Goal: Information Seeking & Learning: Check status

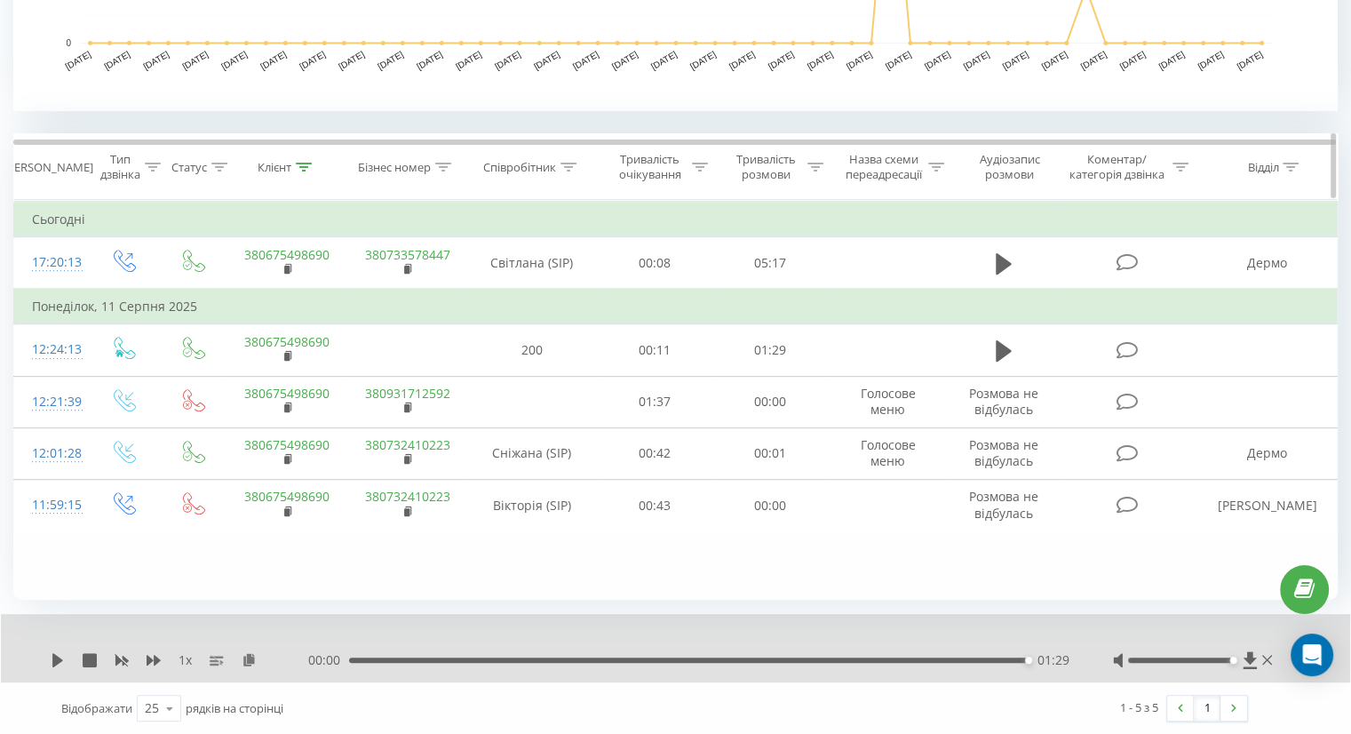
click at [298, 168] on icon at bounding box center [304, 167] width 16 height 9
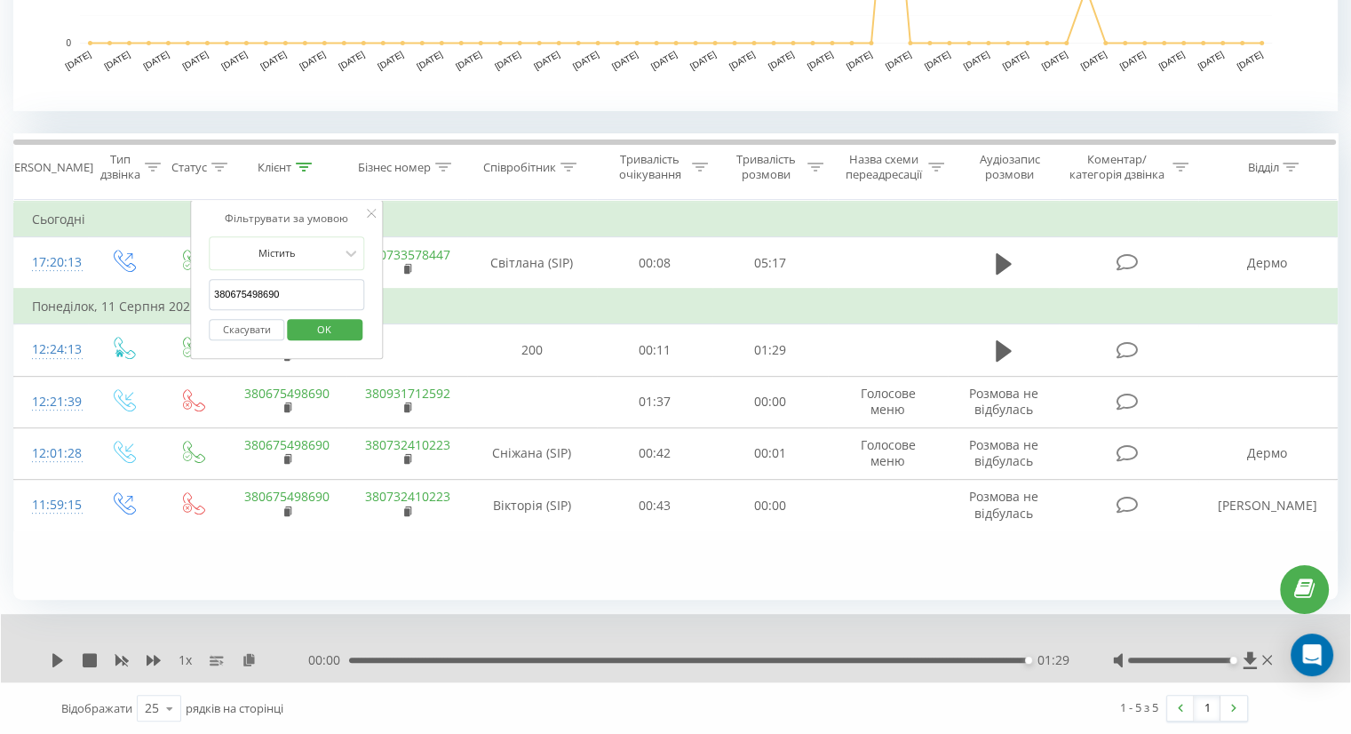
click at [243, 331] on button "Скасувати" at bounding box center [246, 330] width 75 height 22
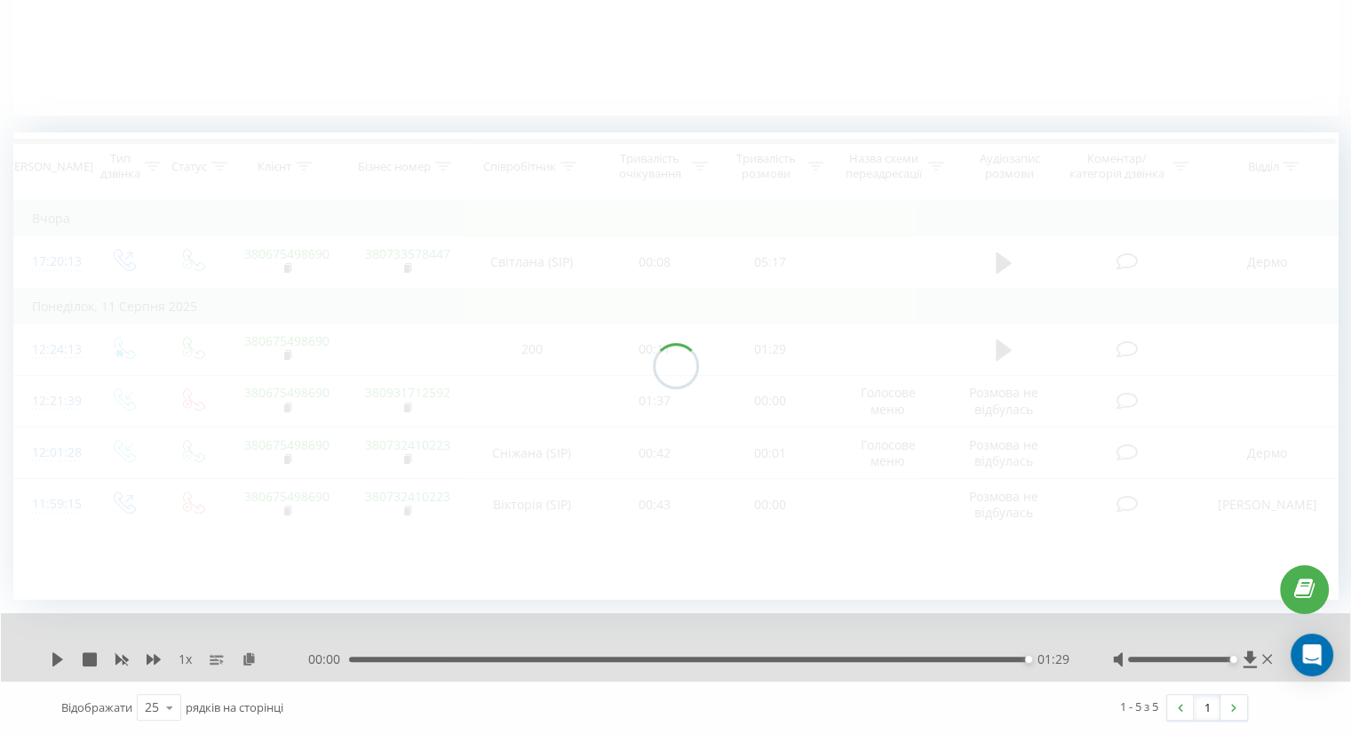
scroll to position [384, 0]
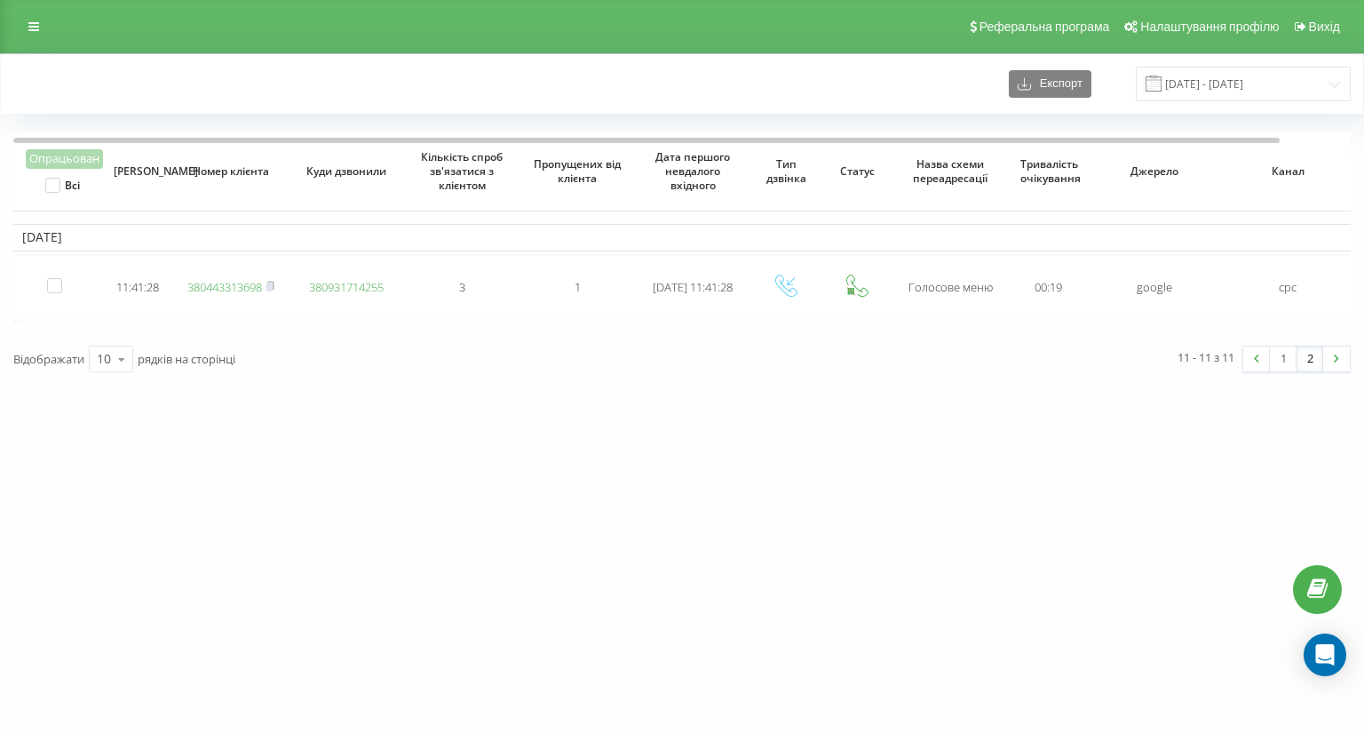
click at [1162, 77] on span at bounding box center [1154, 83] width 16 height 16
click at [1208, 83] on input "[DATE] - [DATE]" at bounding box center [1243, 84] width 215 height 35
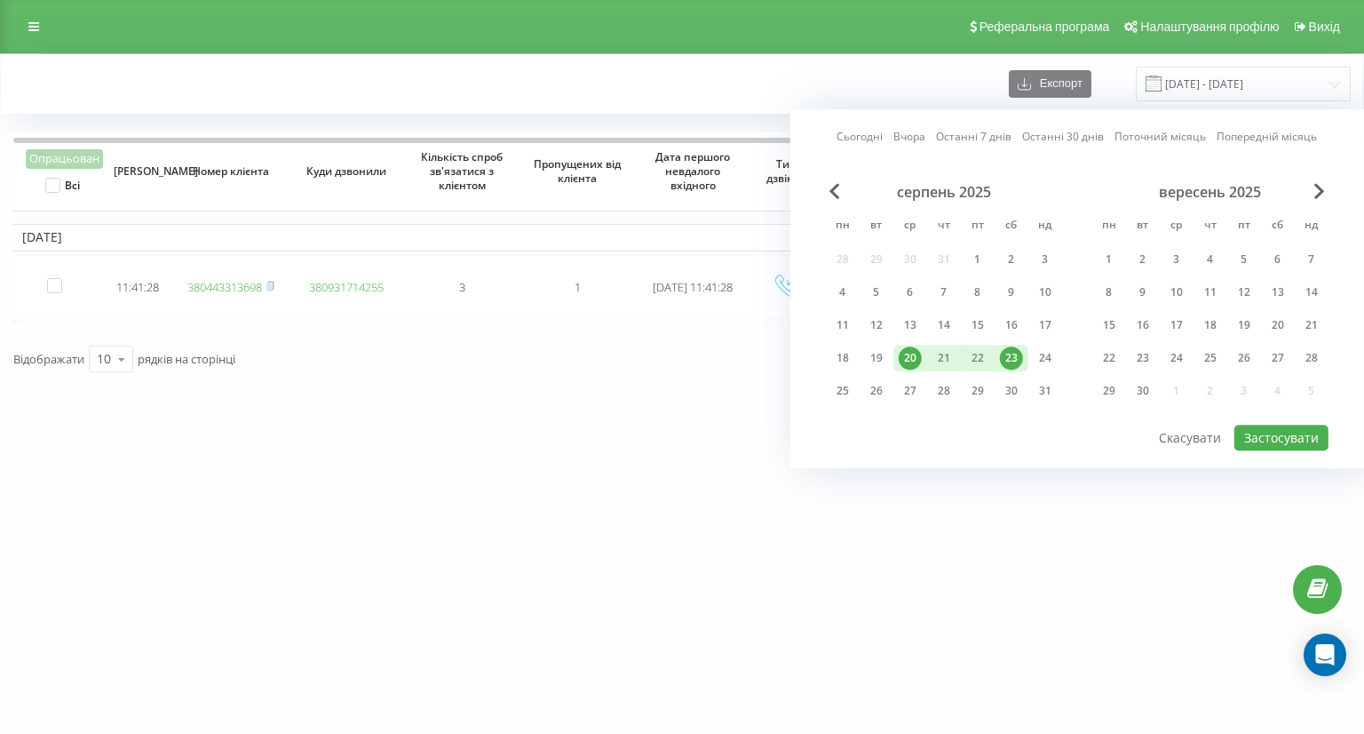
click at [1005, 357] on div "23" at bounding box center [1011, 357] width 23 height 23
click at [945, 359] on div "21" at bounding box center [943, 357] width 23 height 23
click at [1248, 434] on button "Застосувати" at bounding box center [1281, 438] width 94 height 26
type input "21.08.2025 - 23.08.2025"
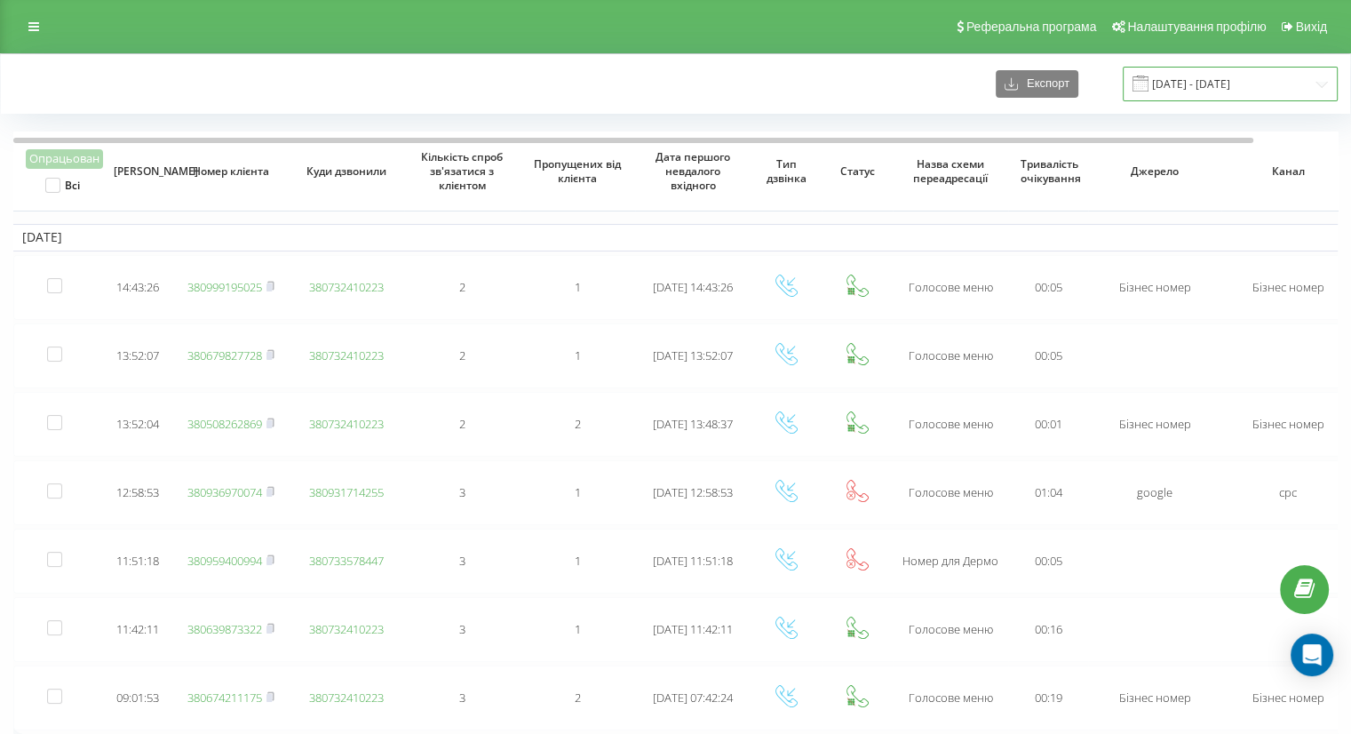
click at [1201, 86] on input "[DATE] - [DATE]" at bounding box center [1230, 84] width 215 height 35
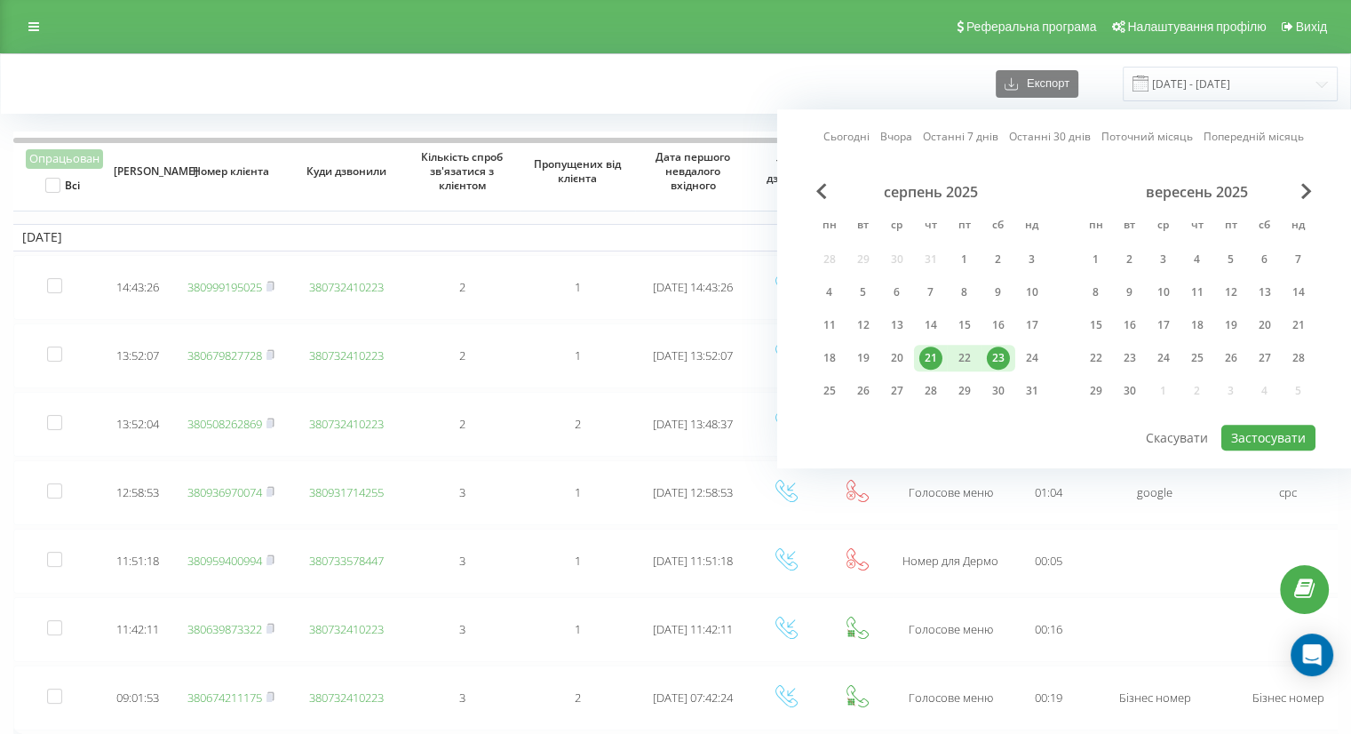
click at [935, 357] on div "21" at bounding box center [930, 357] width 23 height 23
click at [1015, 356] on div "24" at bounding box center [1032, 358] width 34 height 27
click at [1244, 427] on button "Застосувати" at bounding box center [1268, 438] width 94 height 26
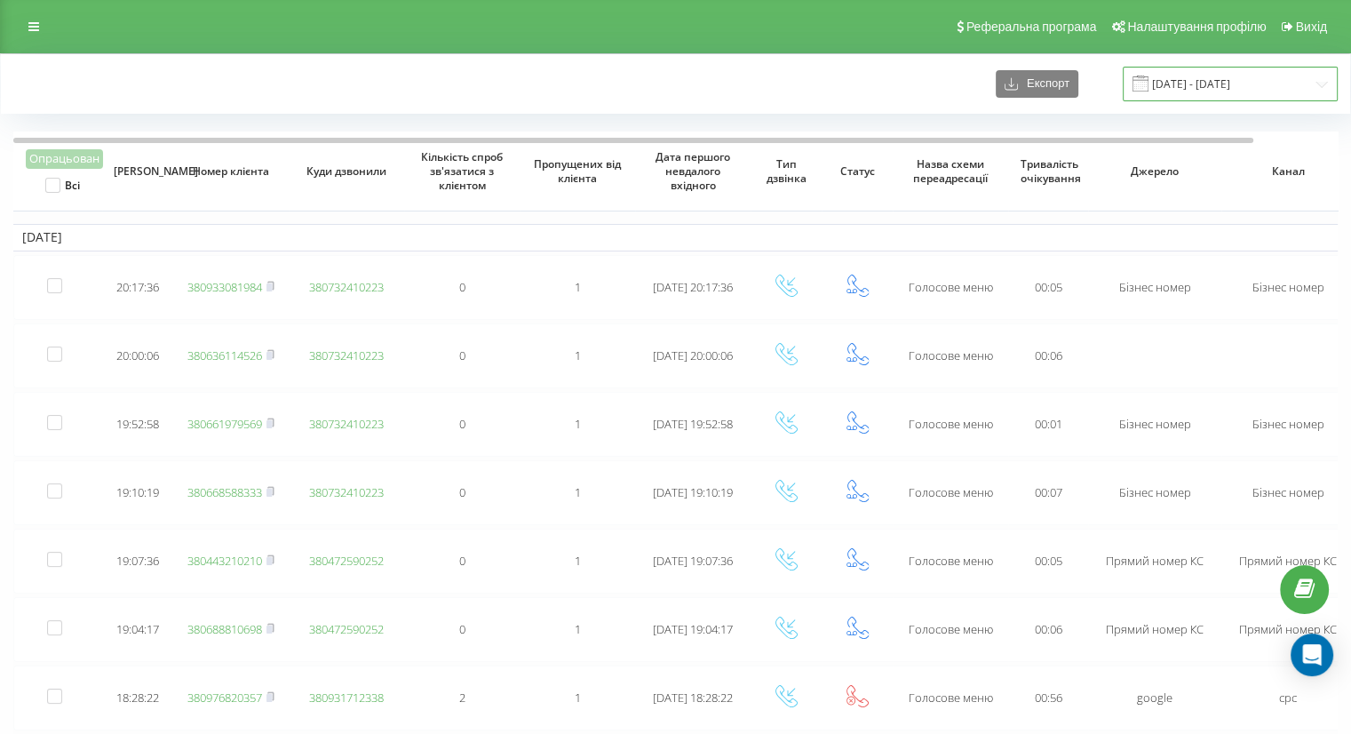
click at [1218, 68] on input "21.08.2025 - 24.08.2025" at bounding box center [1230, 84] width 215 height 35
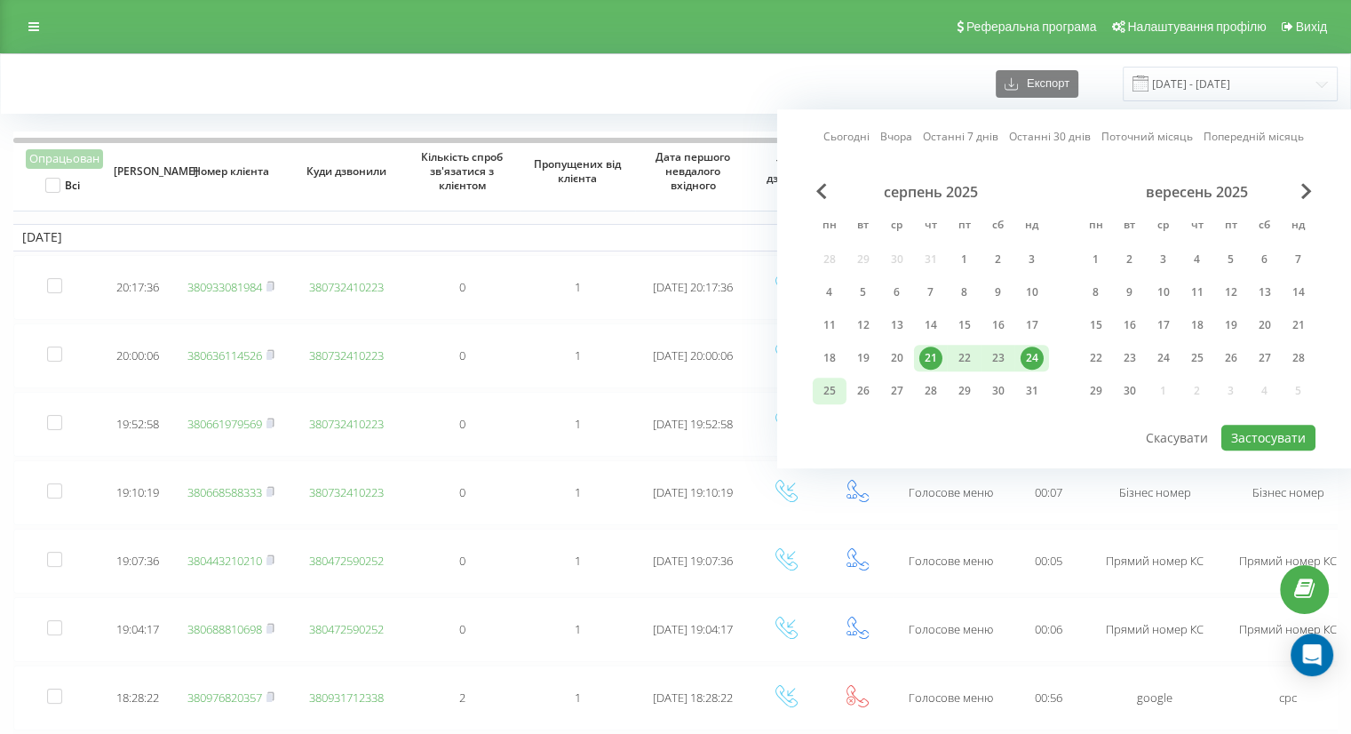
click at [828, 392] on div "25" at bounding box center [829, 390] width 23 height 23
click at [932, 357] on div "21" at bounding box center [930, 357] width 23 height 23
click at [1233, 433] on button "Застосувати" at bounding box center [1268, 438] width 94 height 26
type input "[DATE] - [DATE]"
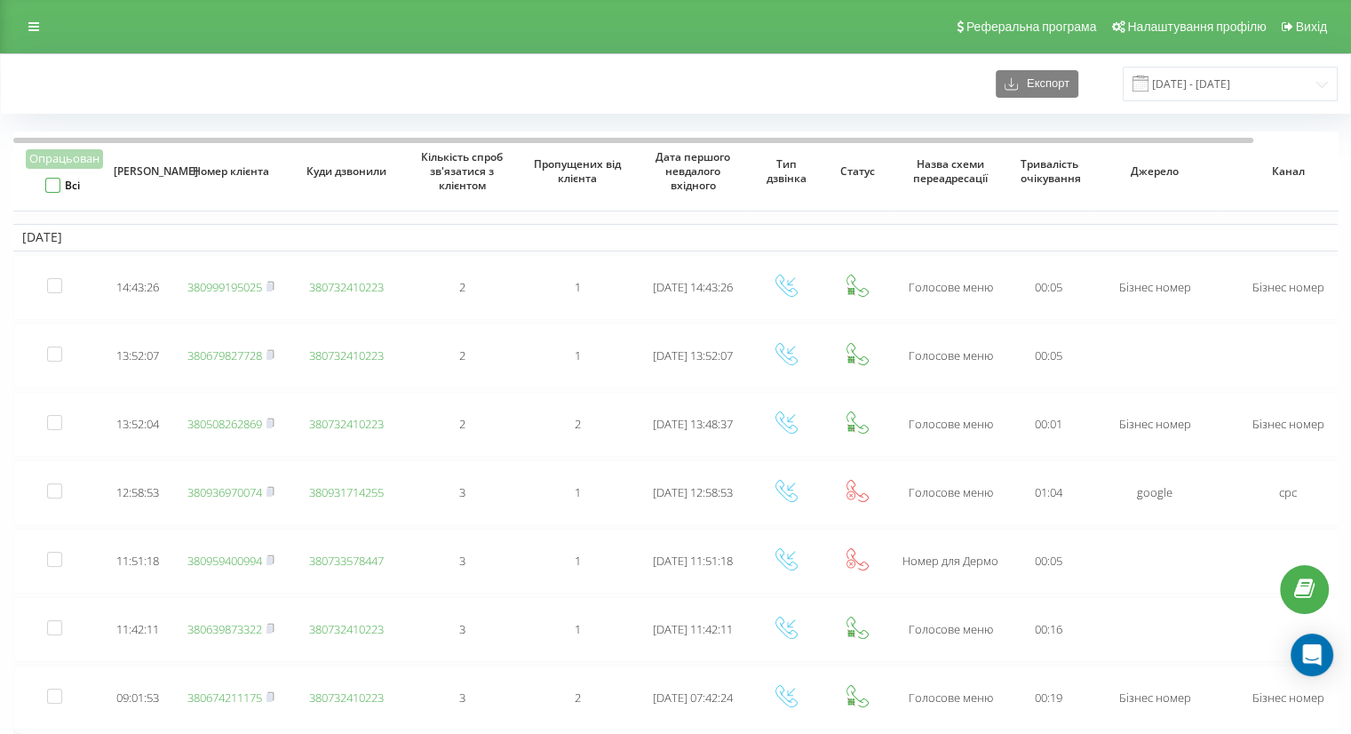
click at [55, 181] on label "Всі" at bounding box center [62, 185] width 35 height 15
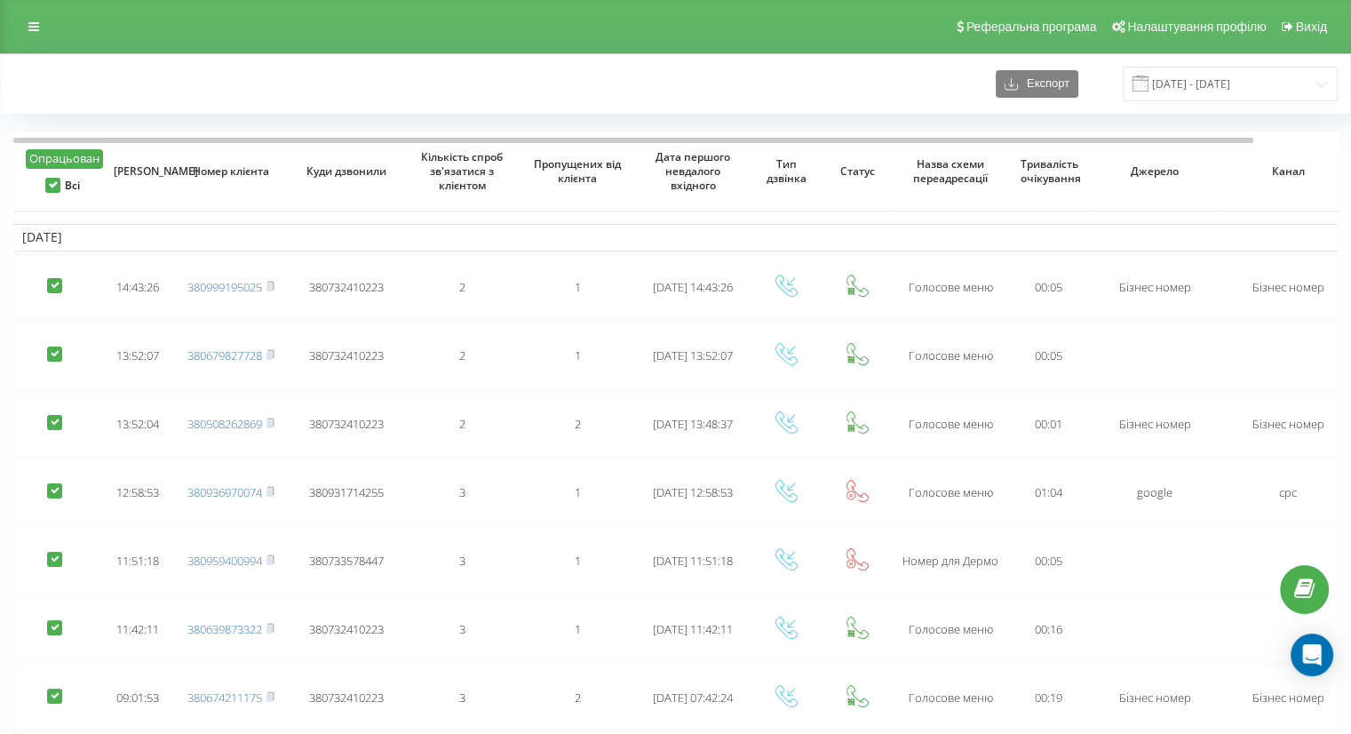
click at [65, 163] on button "Опрацьован" at bounding box center [64, 159] width 77 height 20
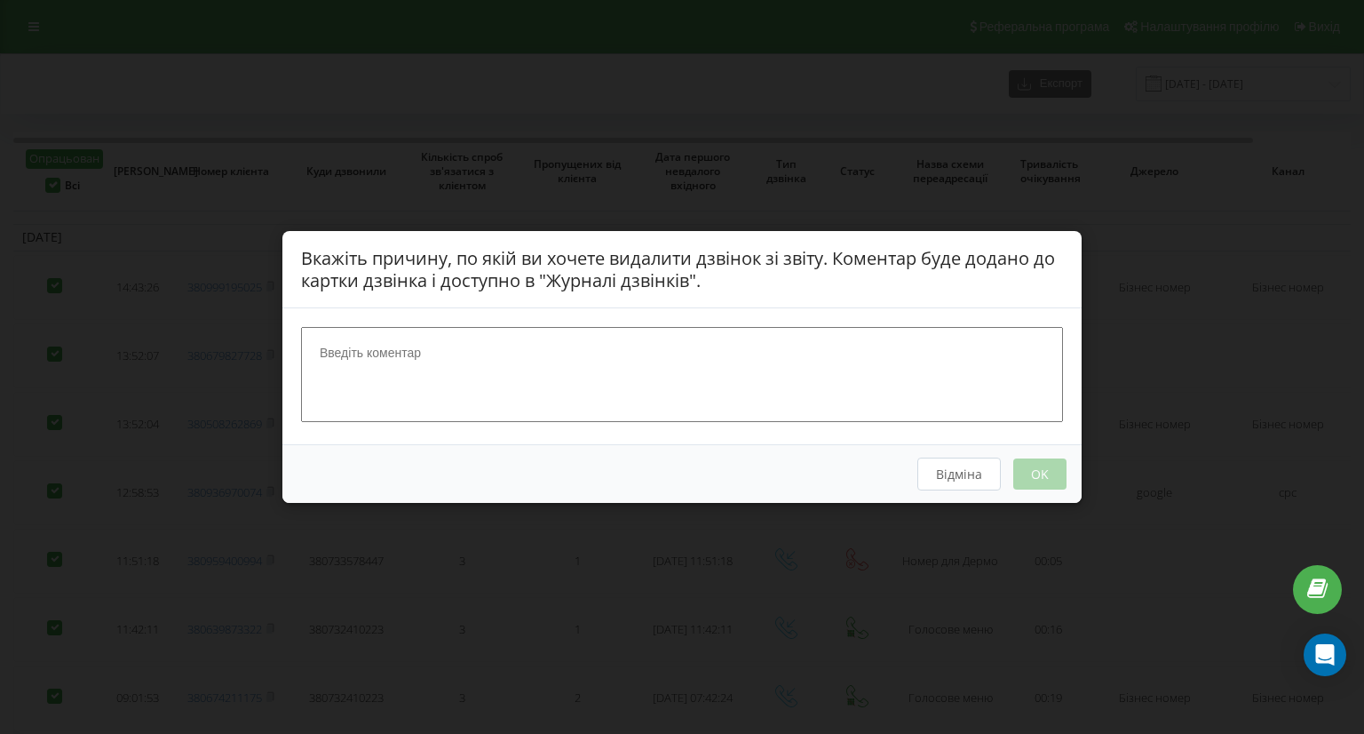
click at [472, 359] on textarea at bounding box center [682, 374] width 762 height 94
type textarea "Опрацьовано"
click at [1044, 480] on button "OK" at bounding box center [1039, 473] width 53 height 31
click at [1179, 274] on div "Вкажіть причину, по якій ви хочете видалити дзвінок зі звіту. Коментар буде дод…" at bounding box center [682, 367] width 1364 height 734
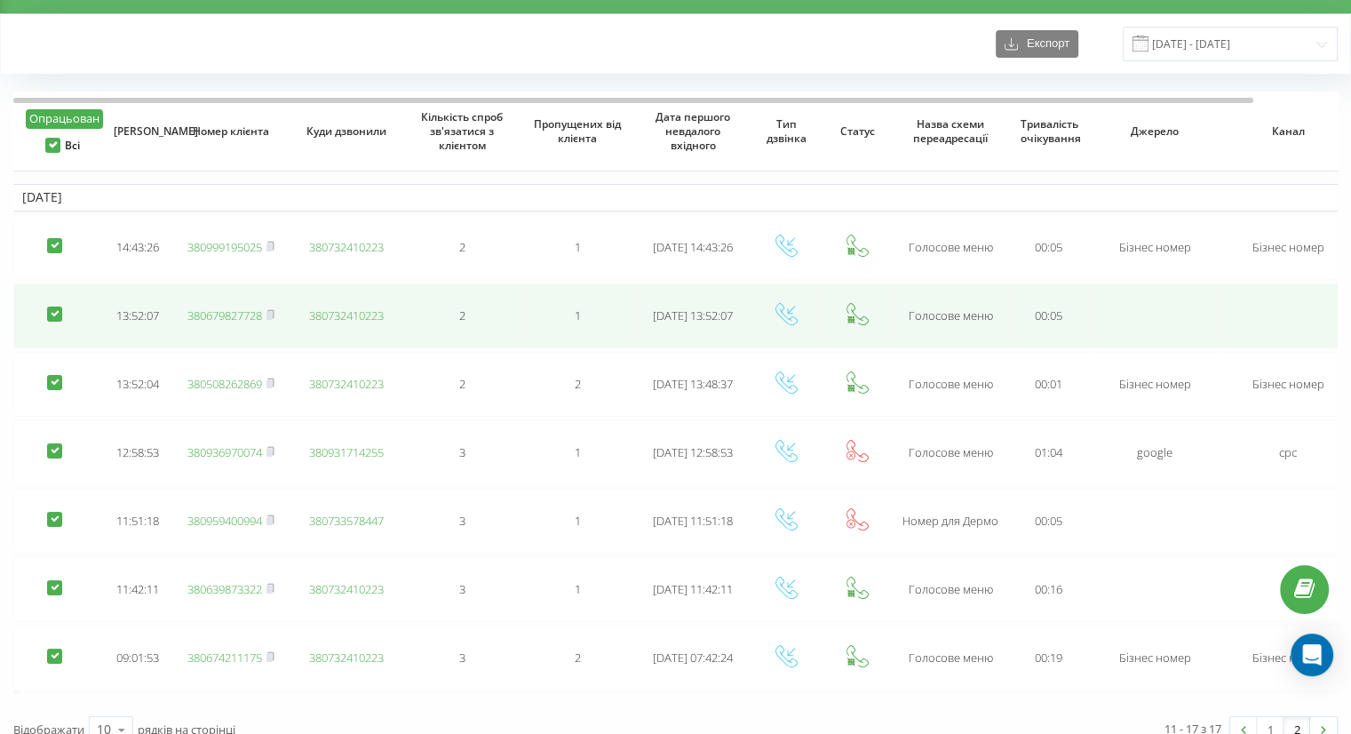
scroll to position [60, 0]
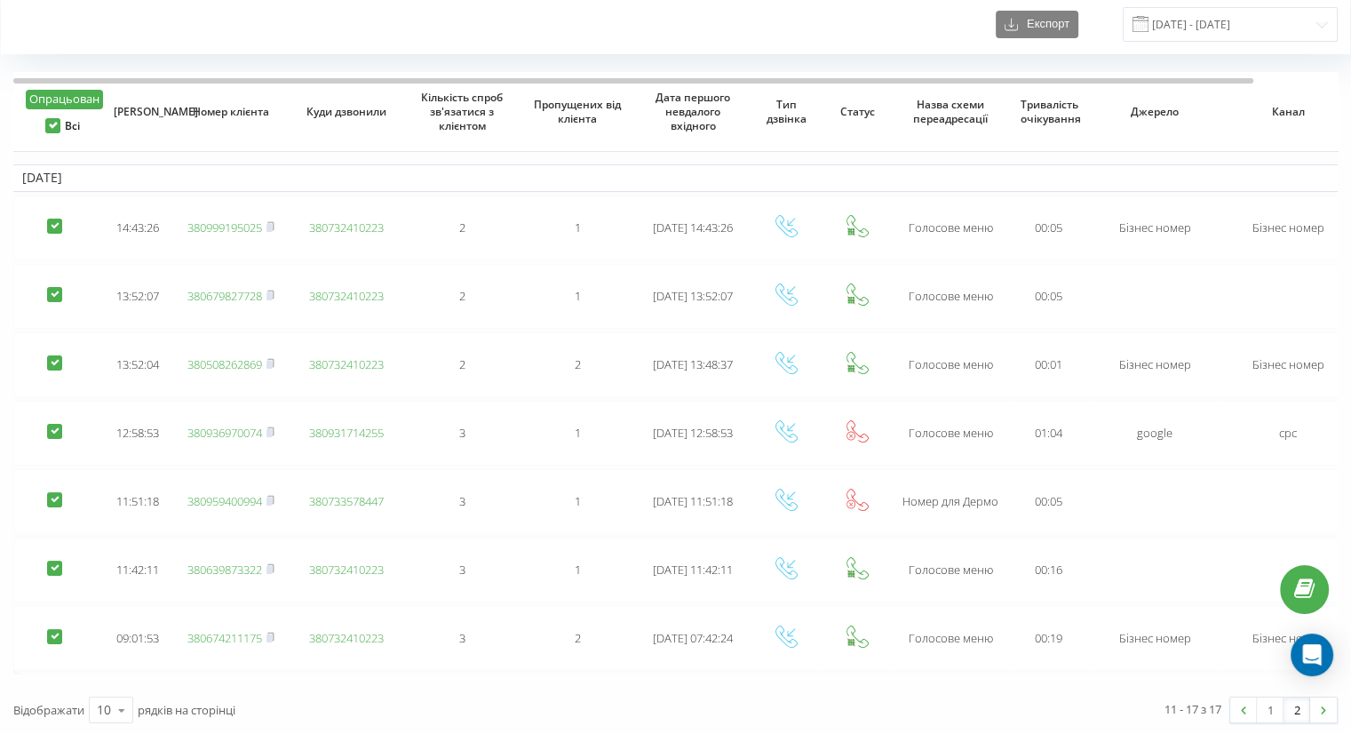
click at [1265, 705] on link "1" at bounding box center [1270, 709] width 27 height 25
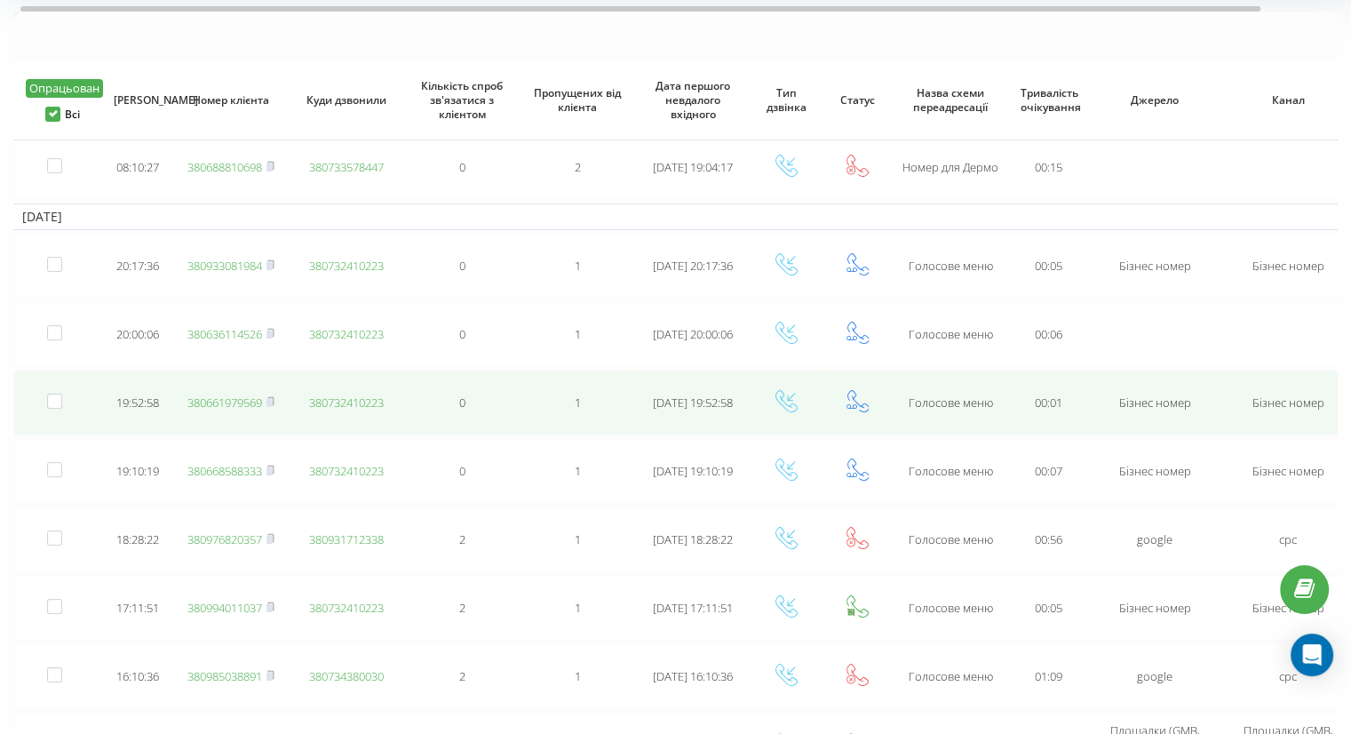
scroll to position [116, 0]
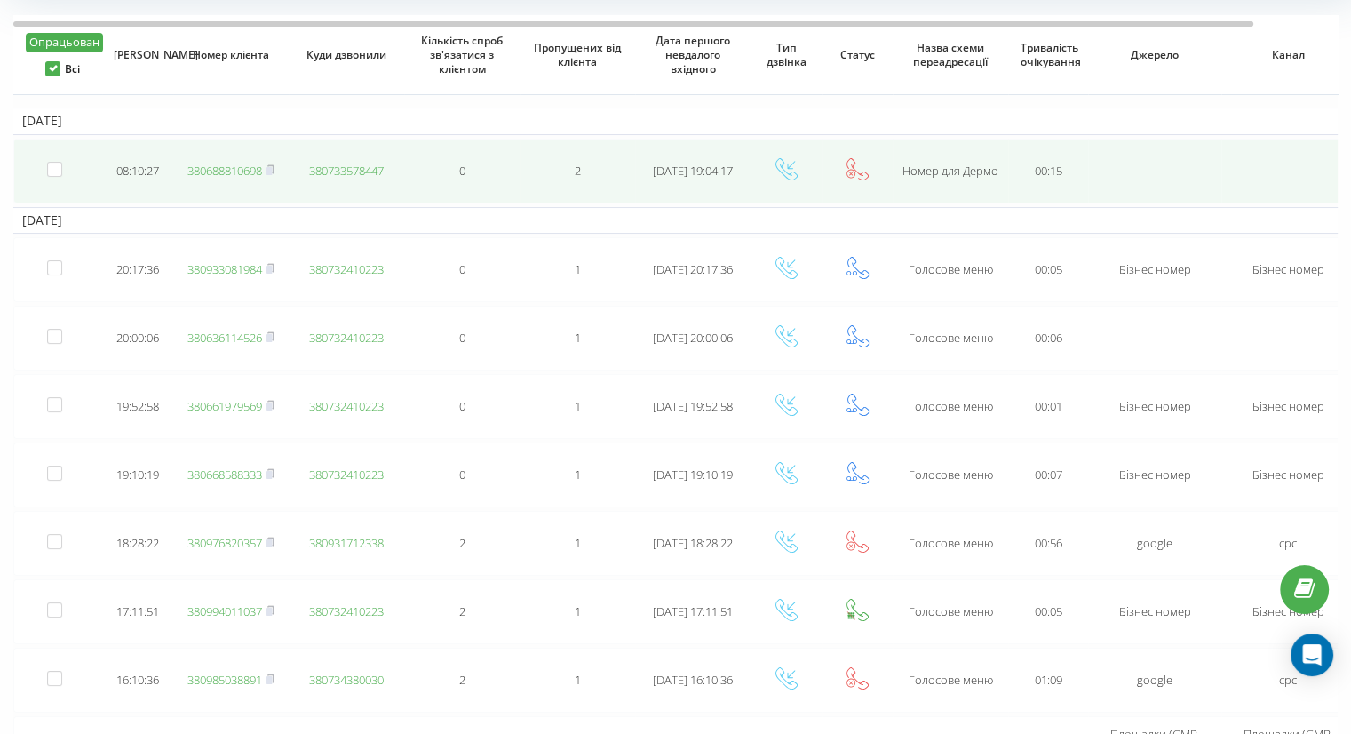
click at [223, 170] on link "380688810698" at bounding box center [224, 171] width 75 height 16
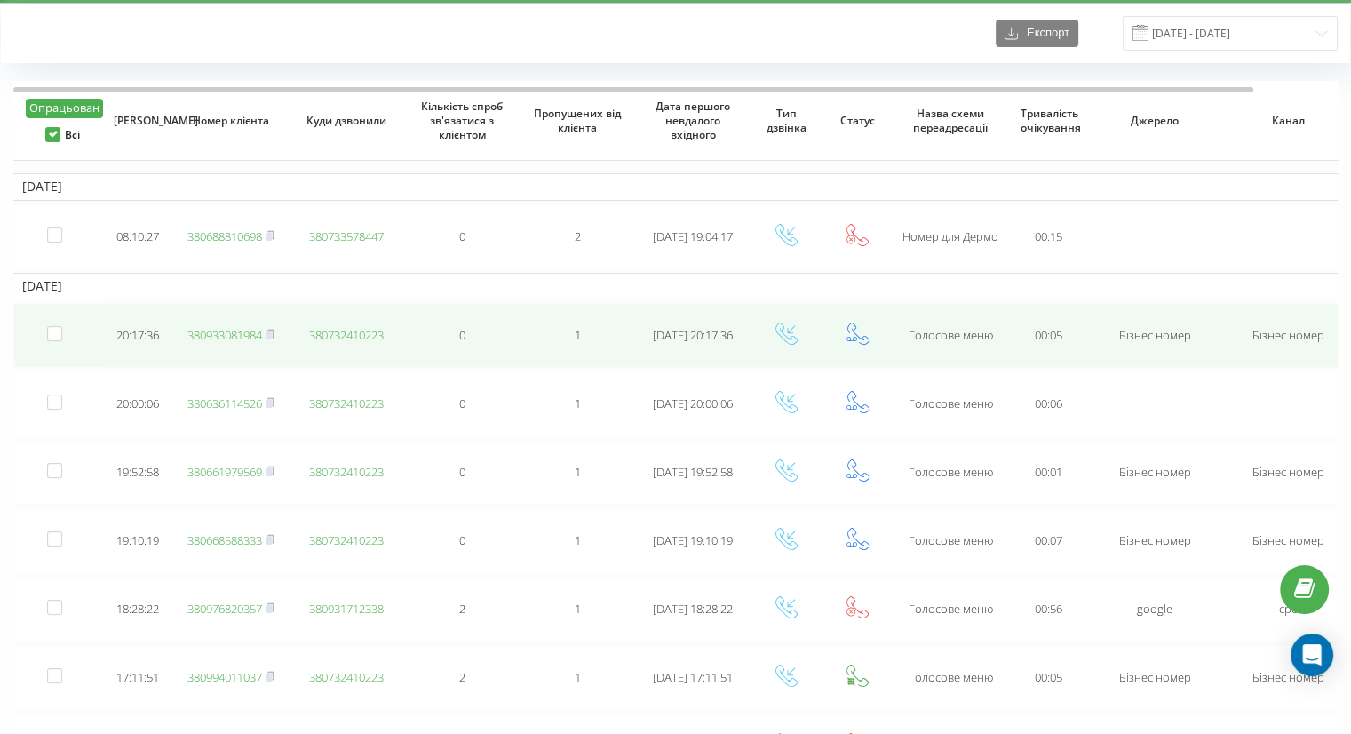
scroll to position [0, 0]
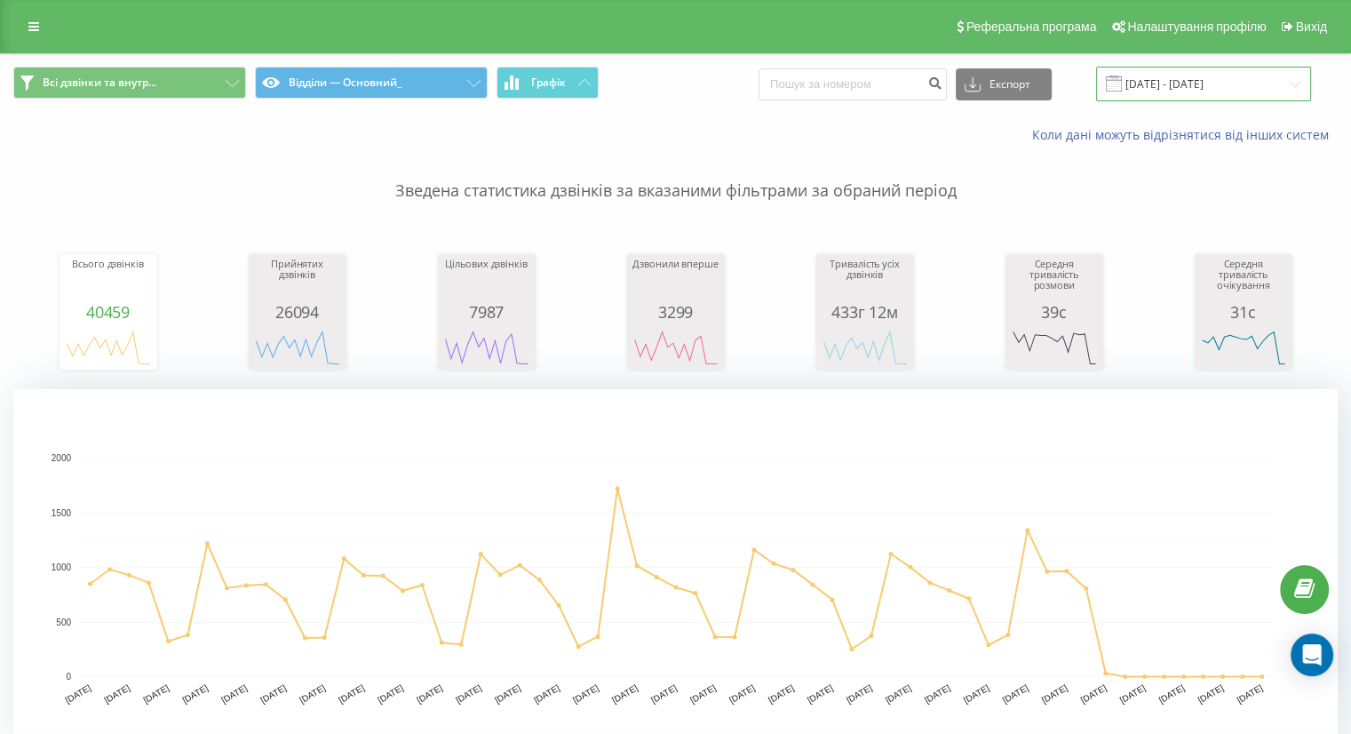
click at [1159, 83] on input "01.07.2025 - 30.08.2025" at bounding box center [1203, 84] width 215 height 35
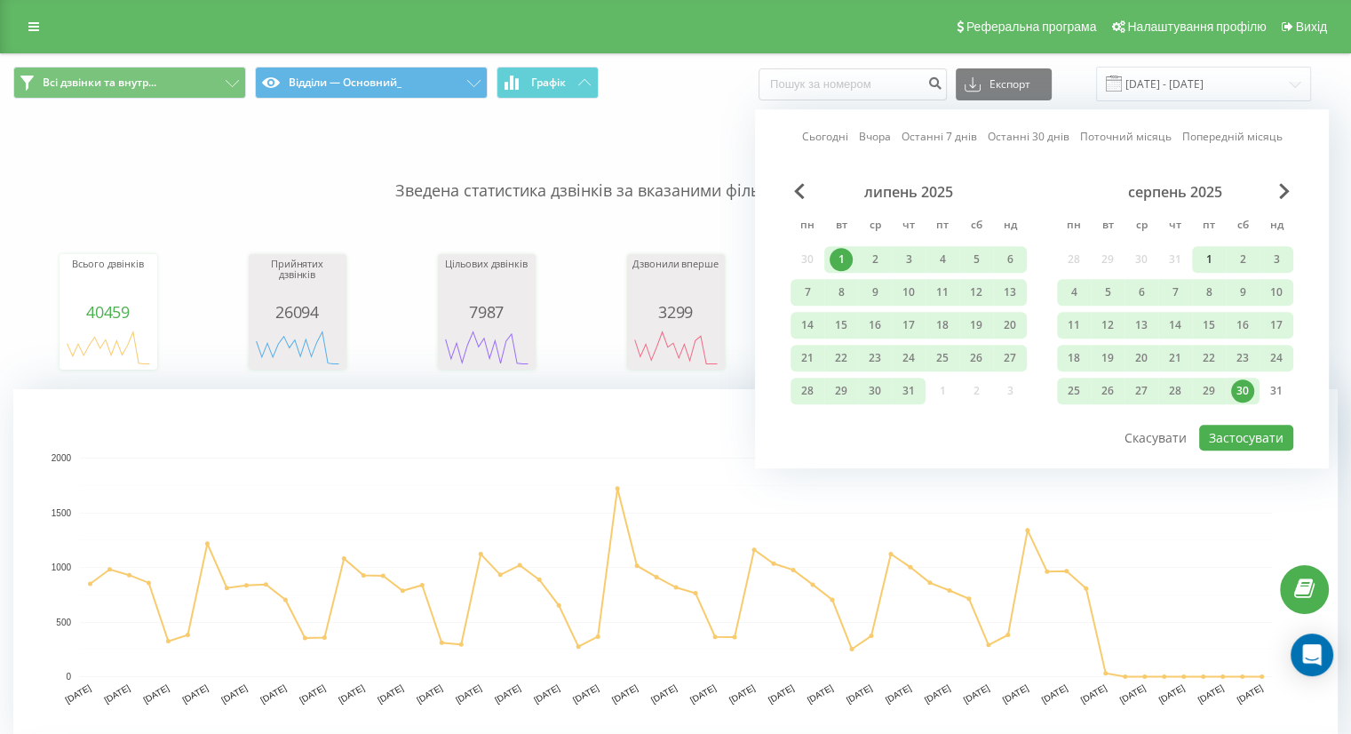
click at [1206, 250] on div "1" at bounding box center [1208, 259] width 23 height 23
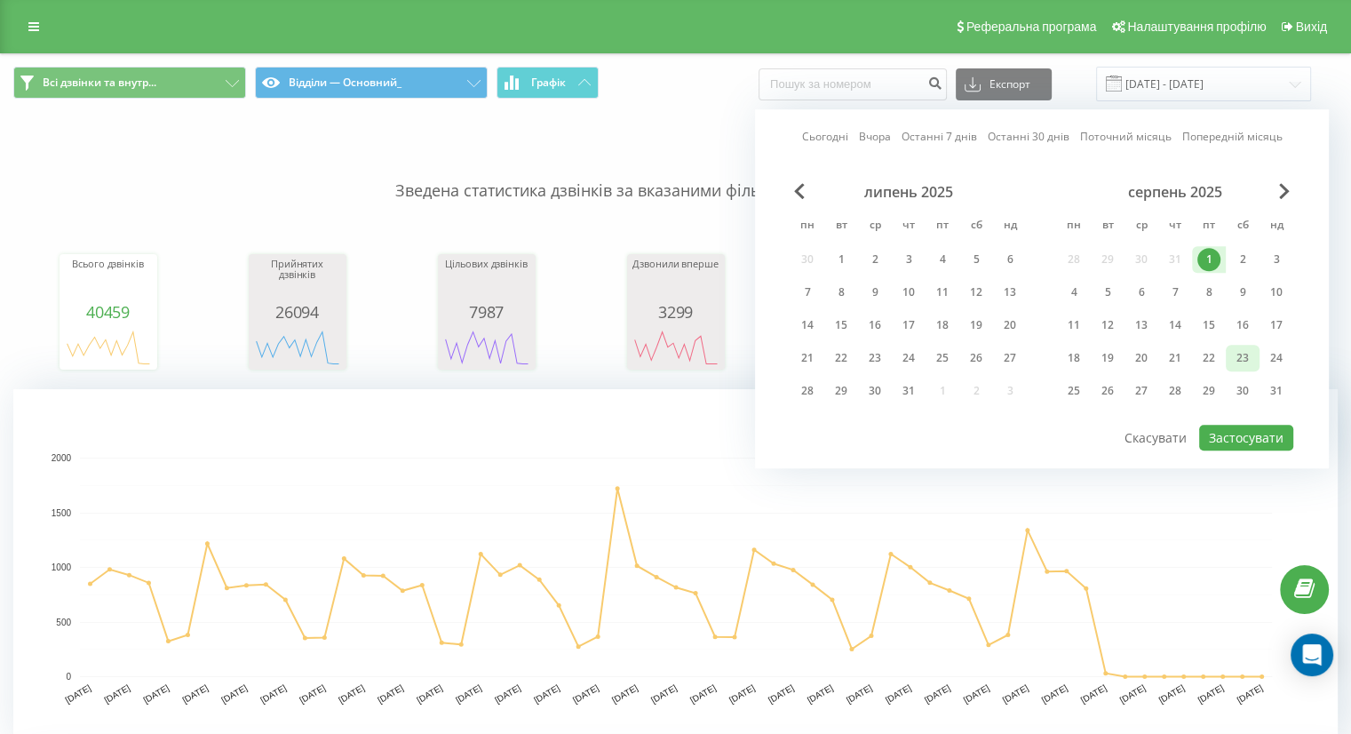
click at [1254, 353] on div "23" at bounding box center [1243, 358] width 34 height 27
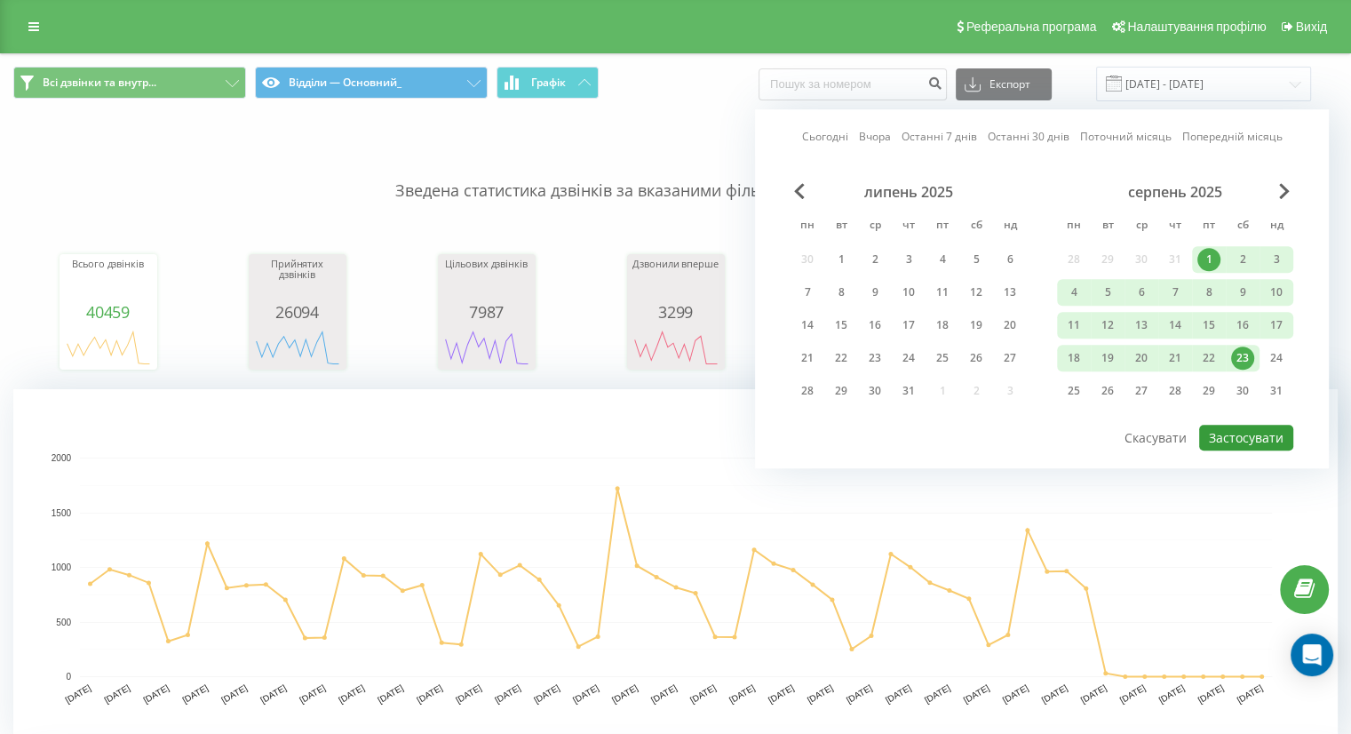
click at [1239, 430] on button "Застосувати" at bounding box center [1246, 438] width 94 height 26
type input "01.08.2025 - 23.08.2025"
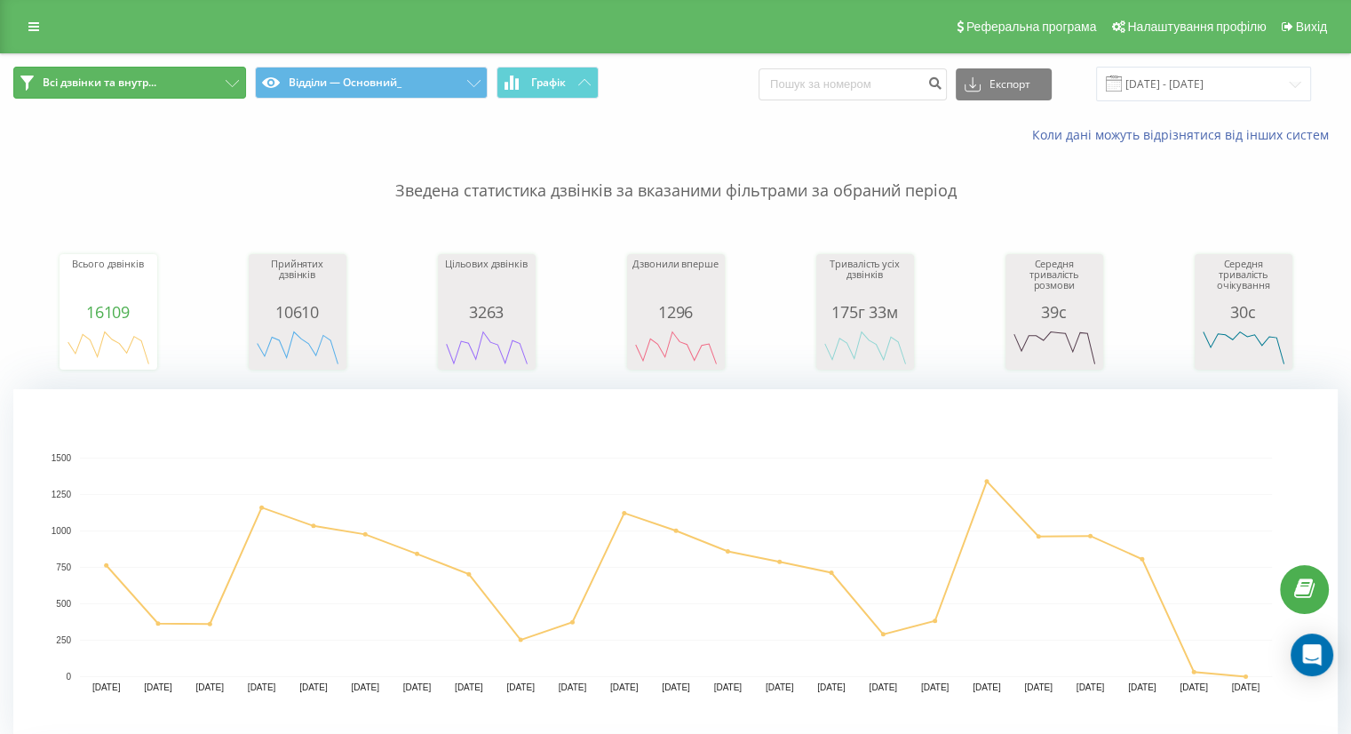
click at [236, 83] on icon at bounding box center [232, 83] width 13 height 7
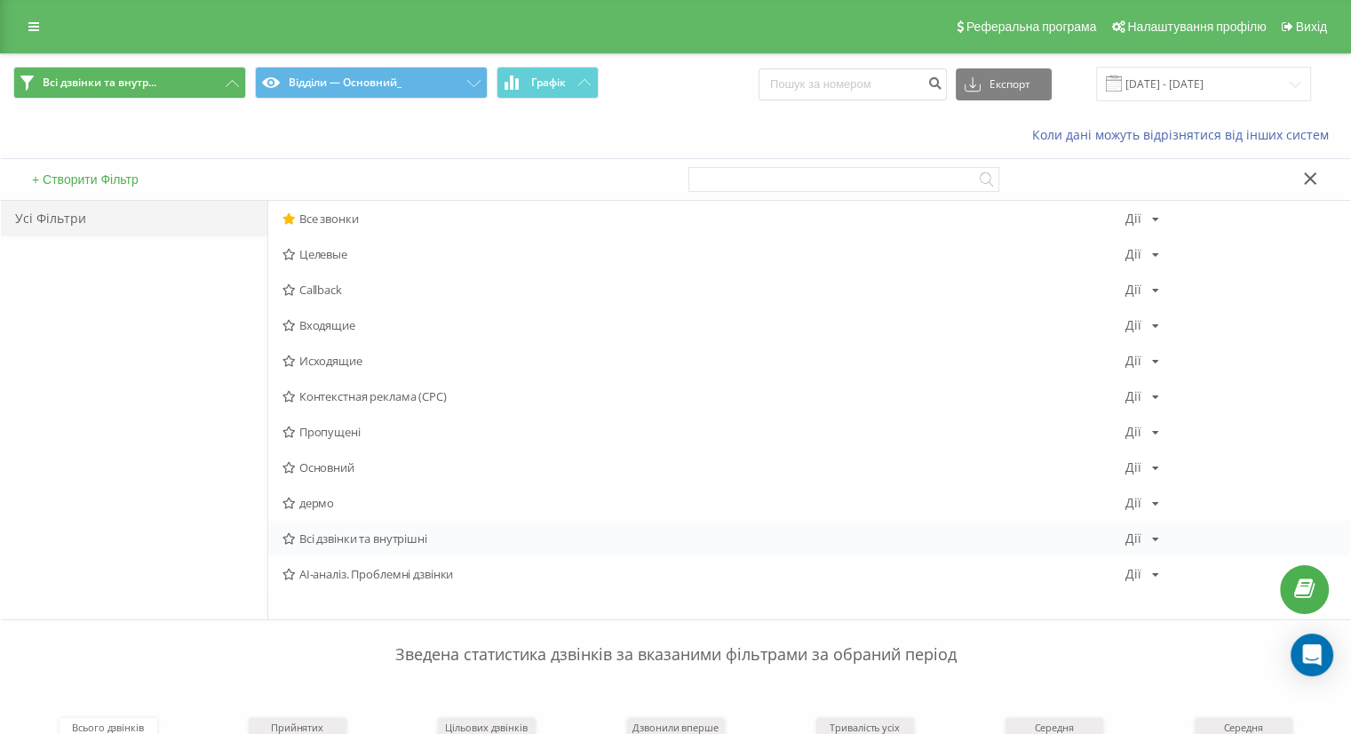
click at [367, 537] on span "Всі дзвінки та внутрішні" at bounding box center [703, 538] width 843 height 12
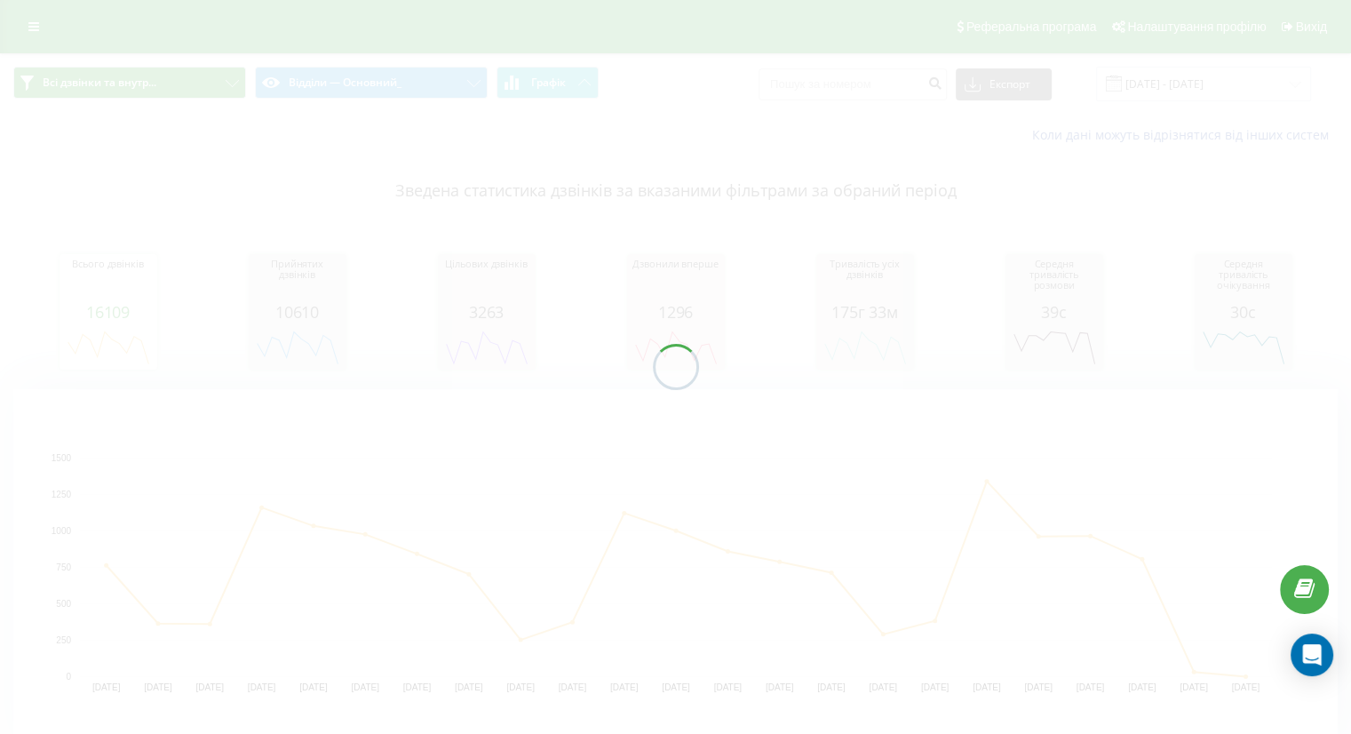
click at [440, 79] on div at bounding box center [675, 367] width 1351 height 734
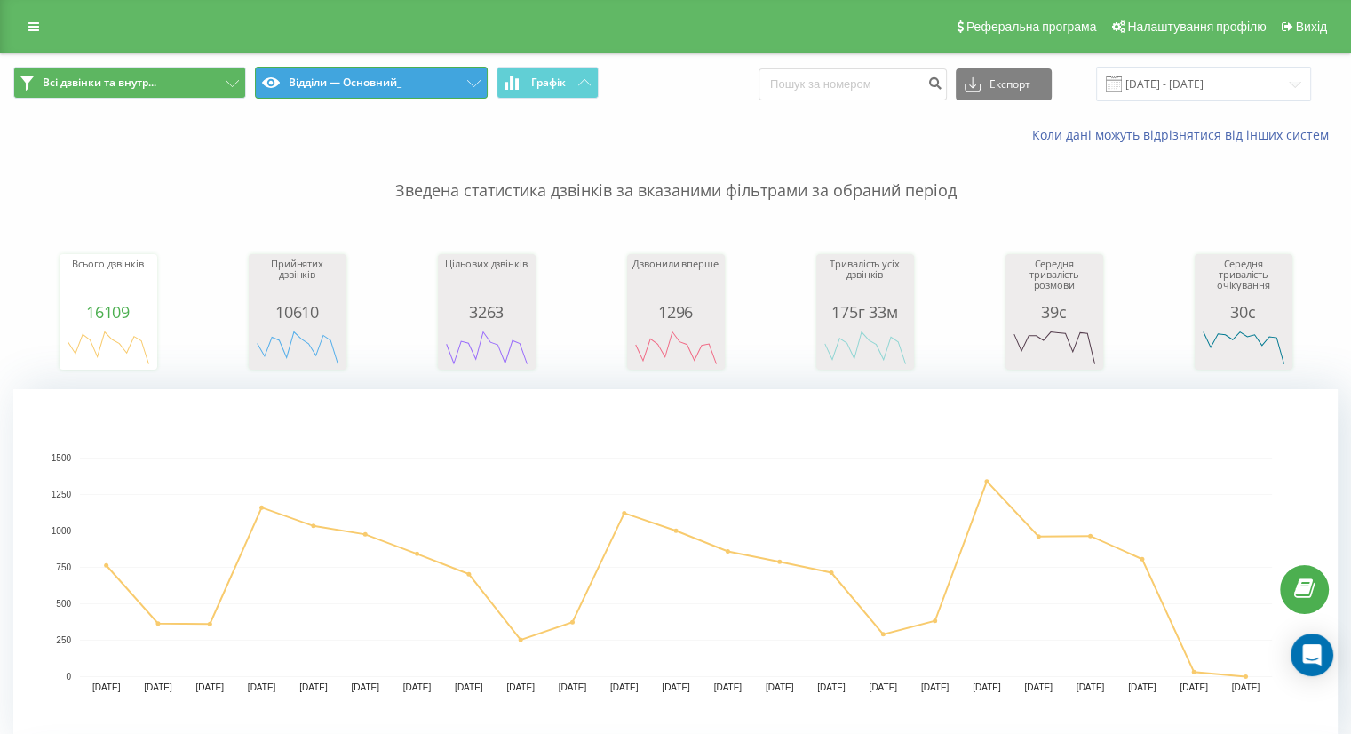
click at [440, 79] on button "Відділи — Основний_" at bounding box center [371, 83] width 233 height 32
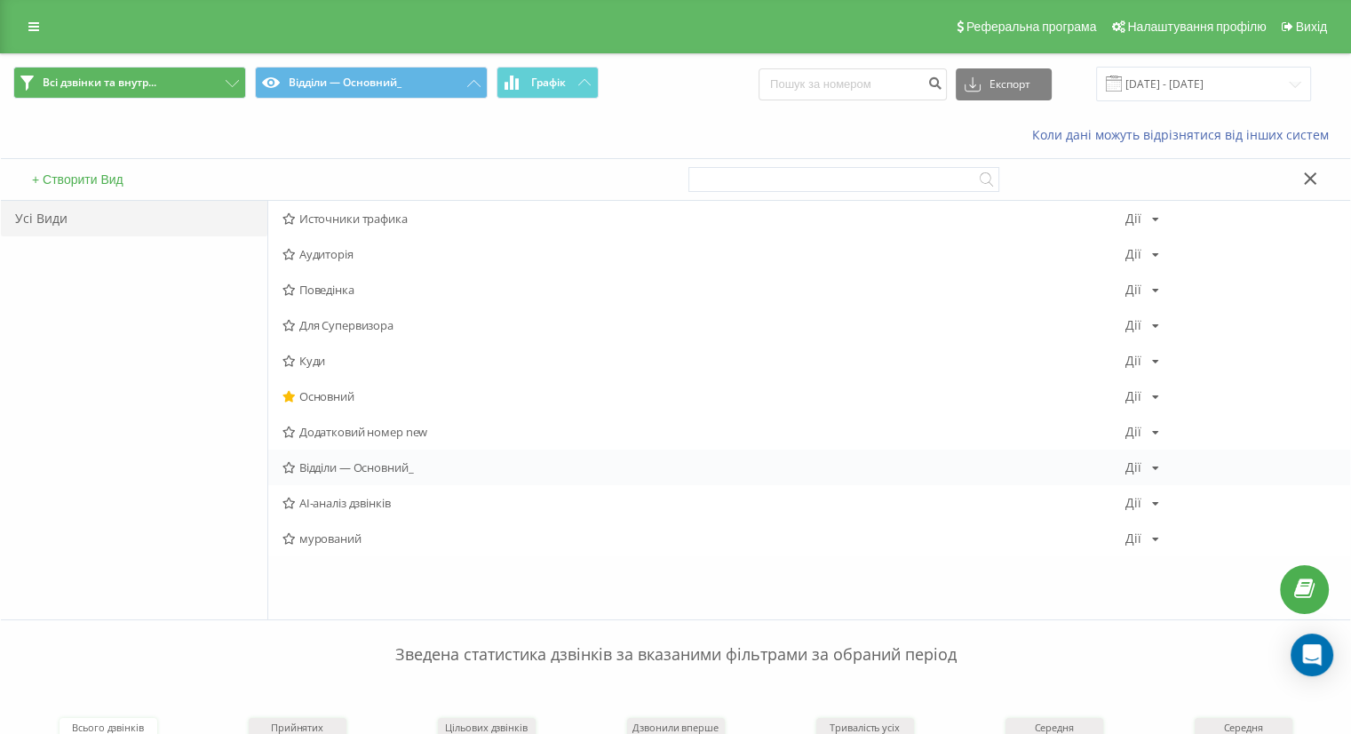
click at [363, 470] on span "Відділи — Основний_" at bounding box center [703, 467] width 843 height 12
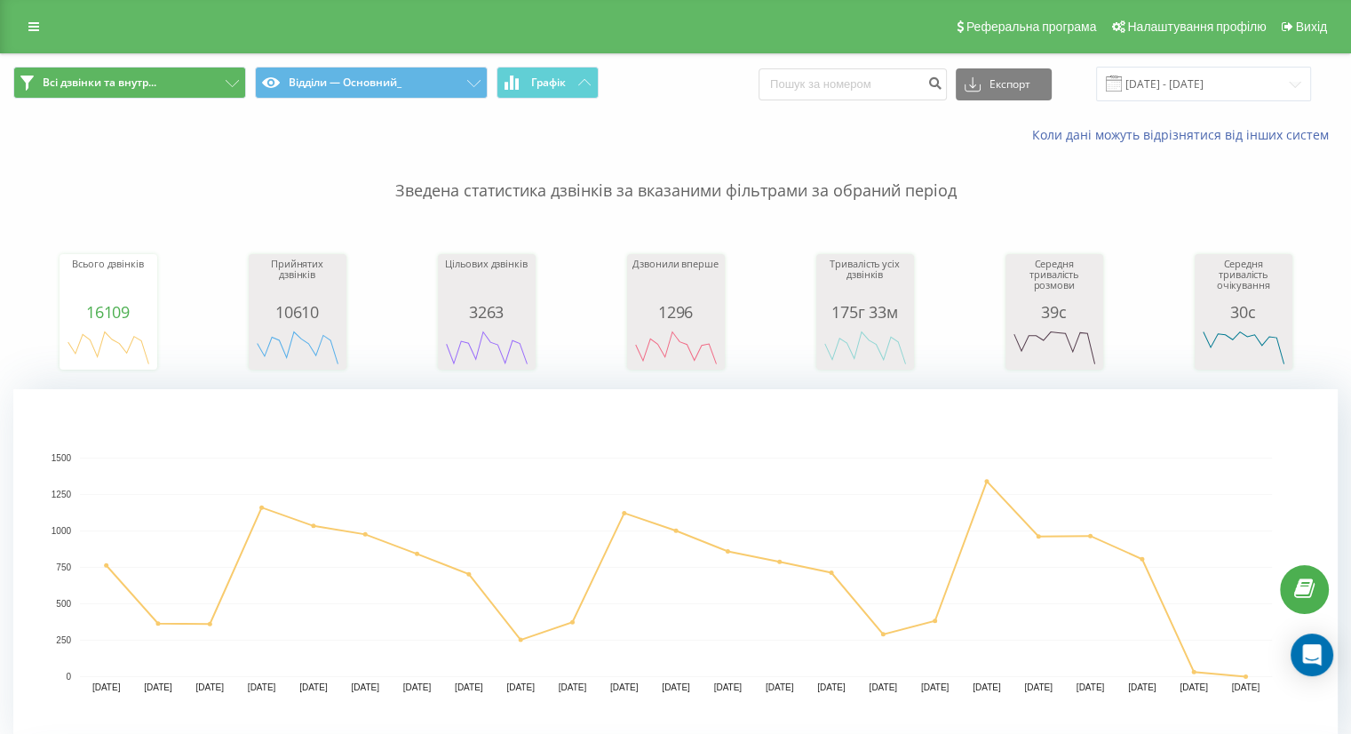
scroll to position [355, 0]
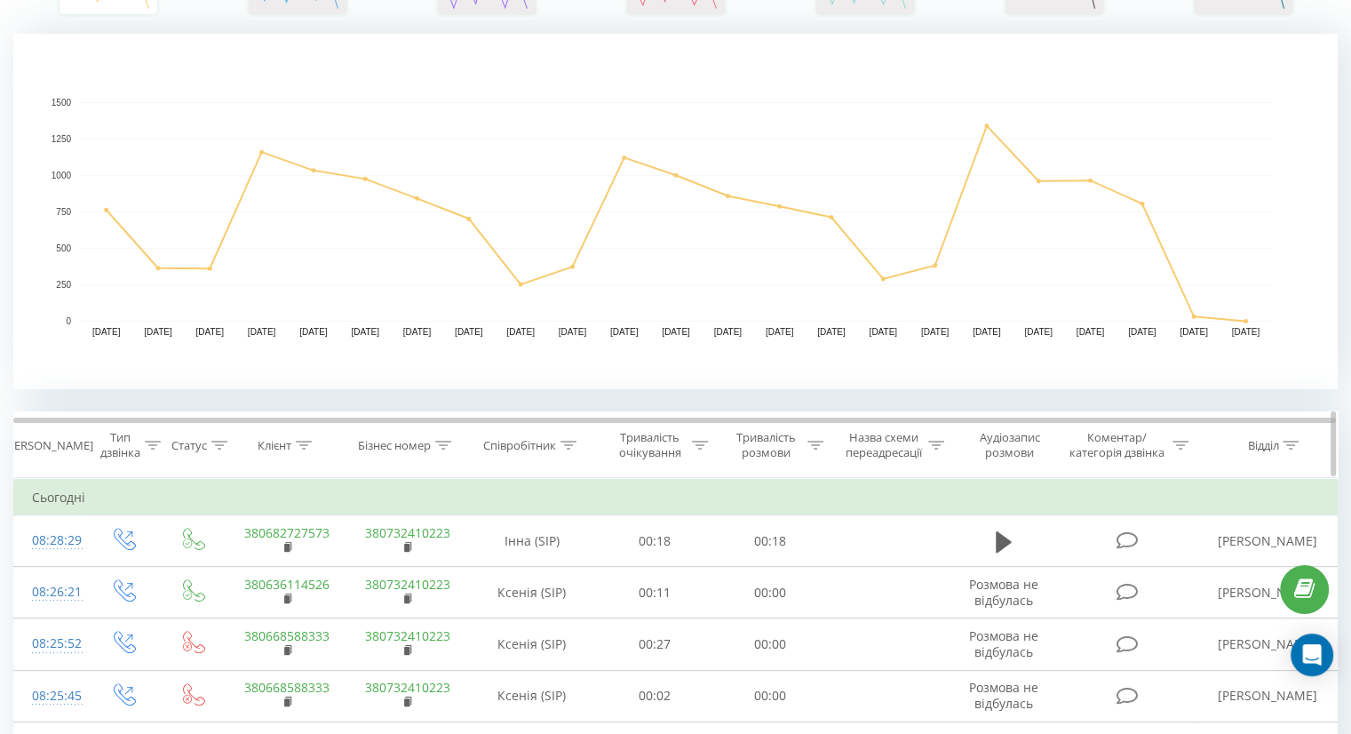
click at [1296, 442] on icon at bounding box center [1290, 444] width 16 height 9
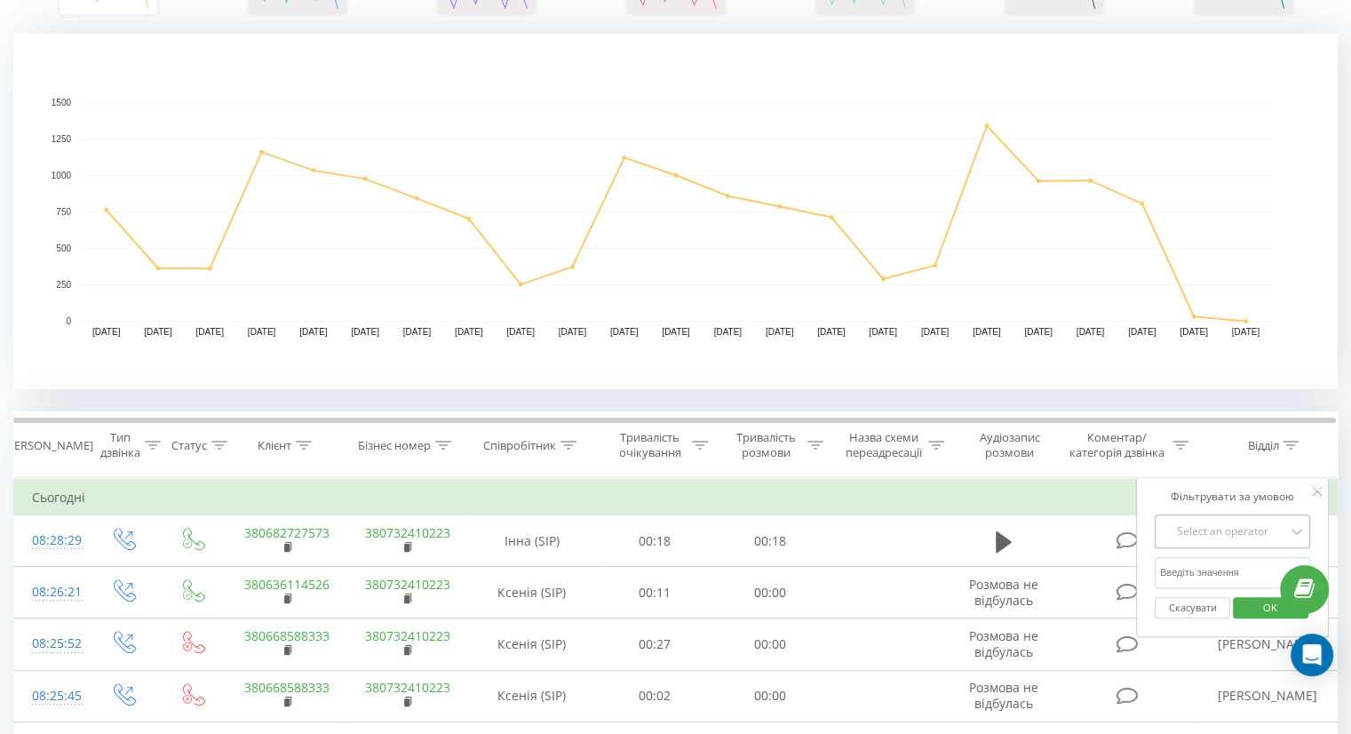
scroll to position [393, 0]
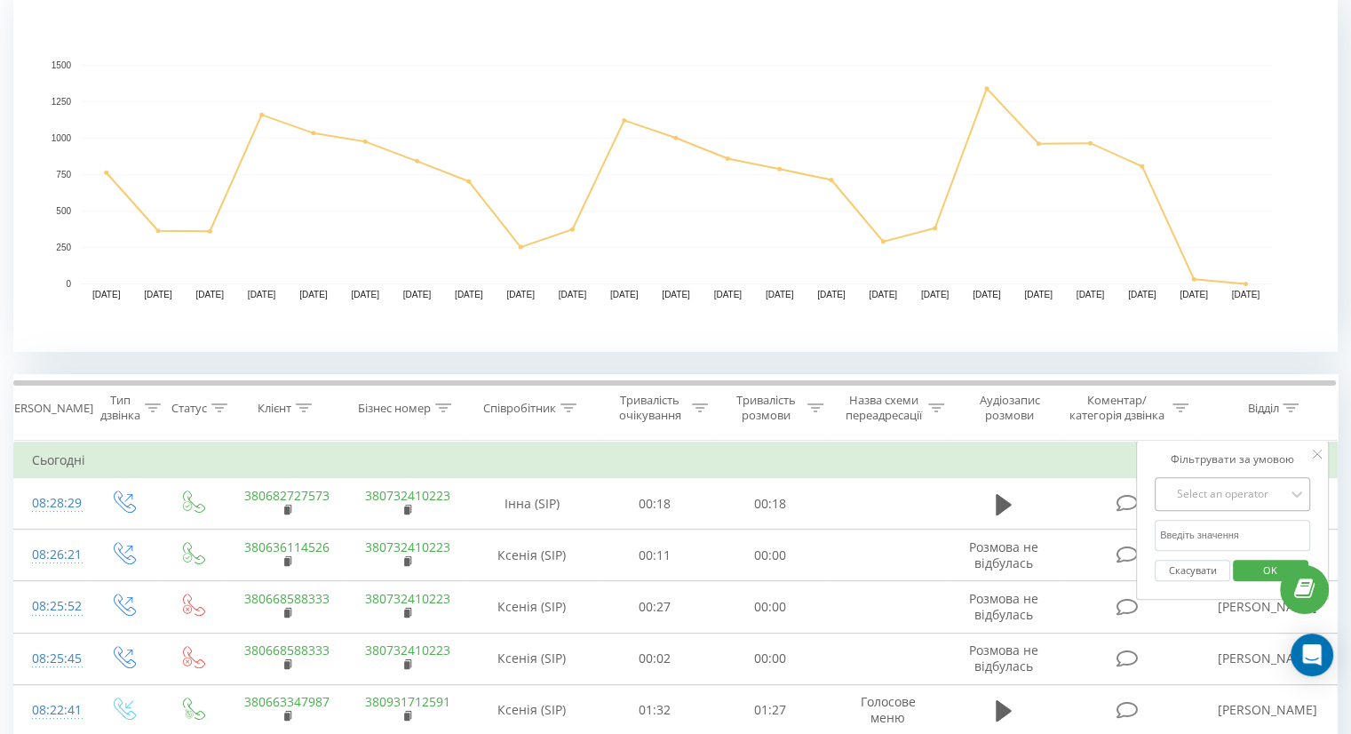
click at [1190, 511] on div "Select an operator" at bounding box center [1233, 494] width 156 height 34
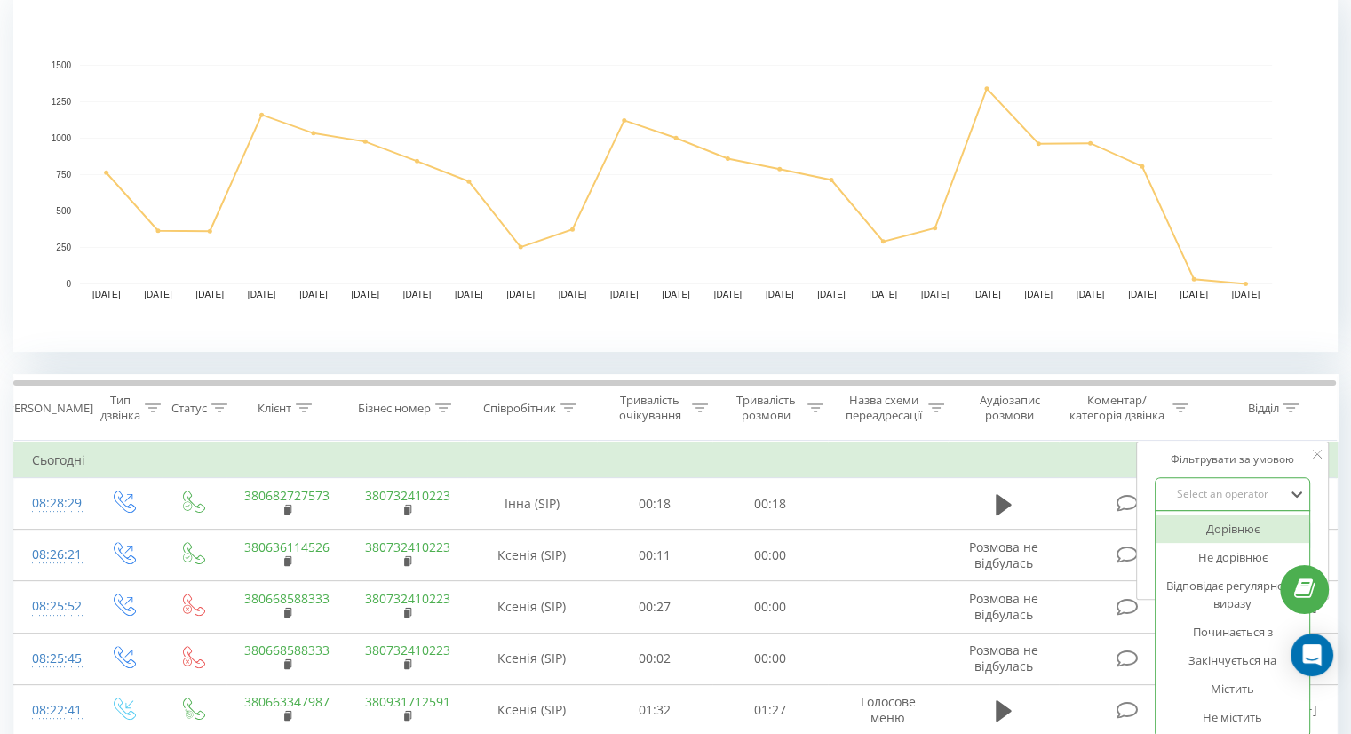
click at [1202, 525] on div "Дорівнює" at bounding box center [1232, 528] width 155 height 28
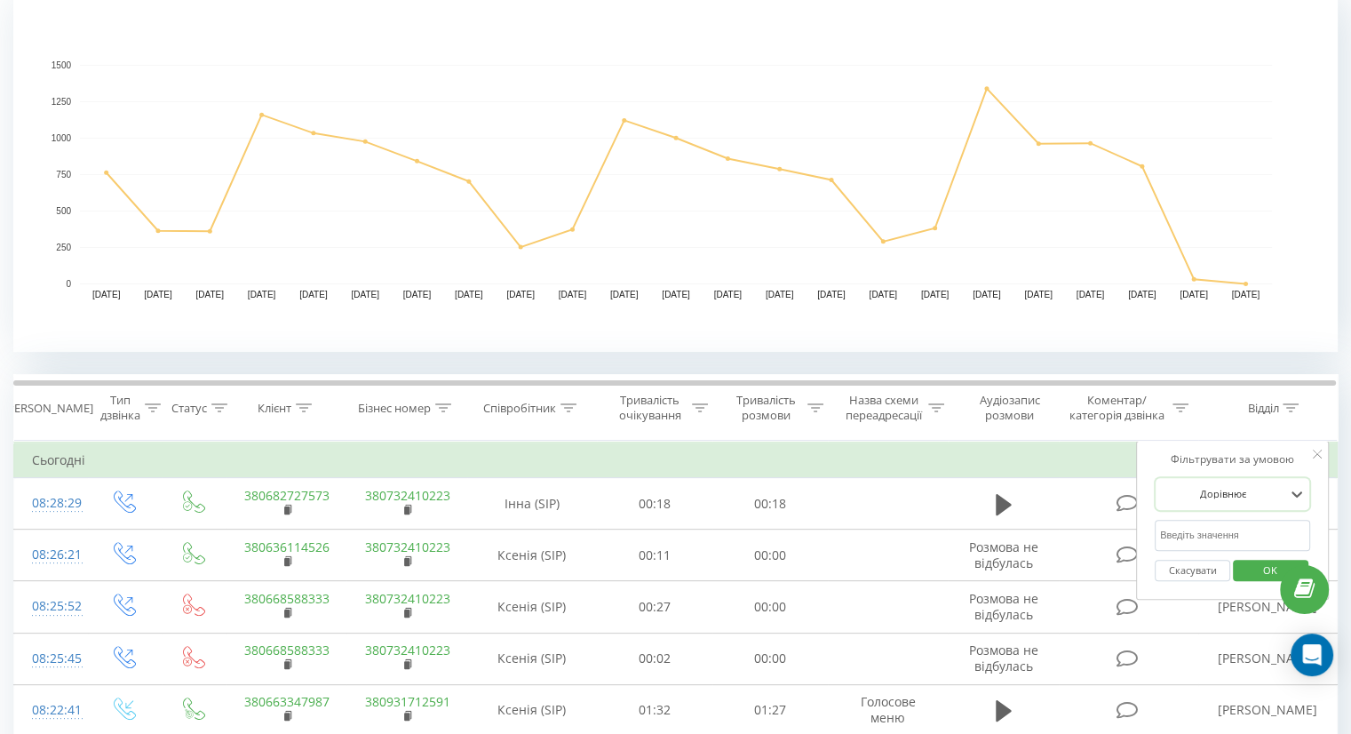
click at [1199, 532] on input "text" at bounding box center [1233, 535] width 156 height 31
type input "дермо"
click at [1244, 573] on button "OK" at bounding box center [1270, 570] width 75 height 22
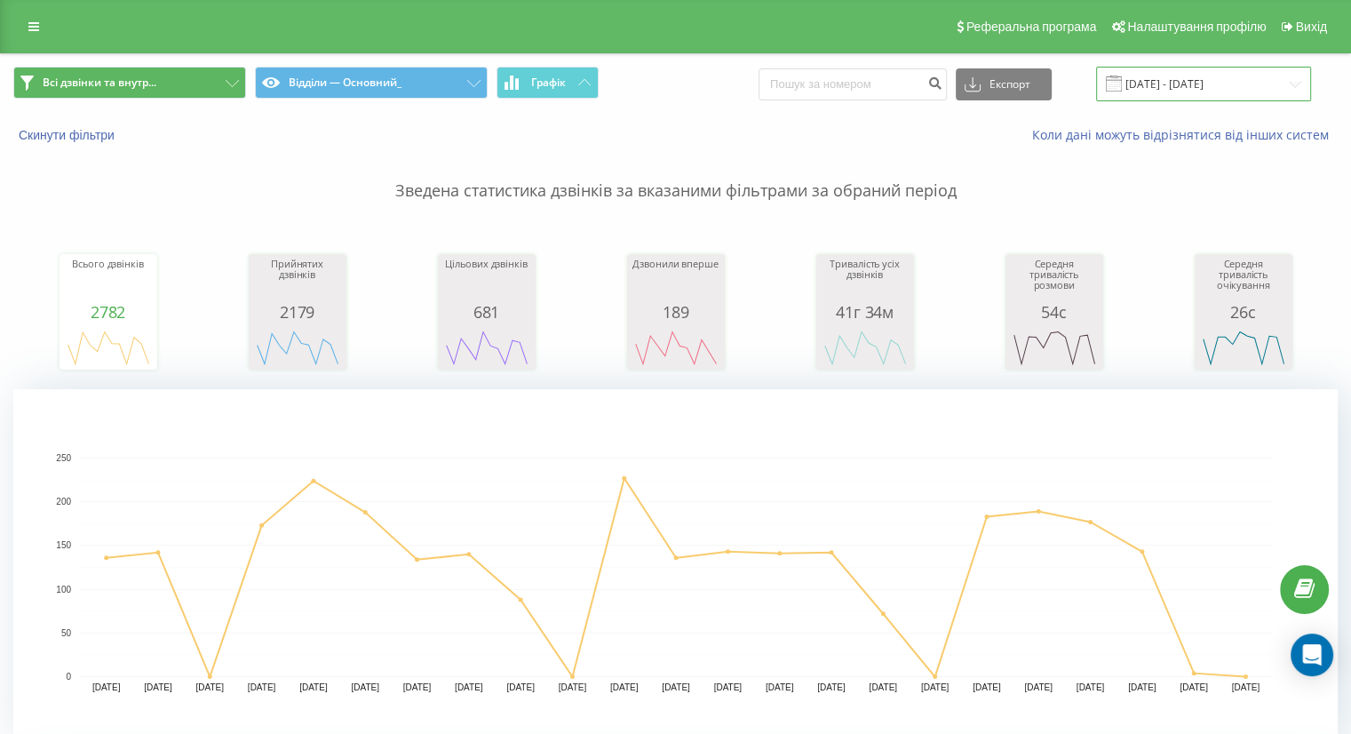
click at [1180, 90] on input "01.08.2025 - 23.08.2025" at bounding box center [1203, 84] width 215 height 35
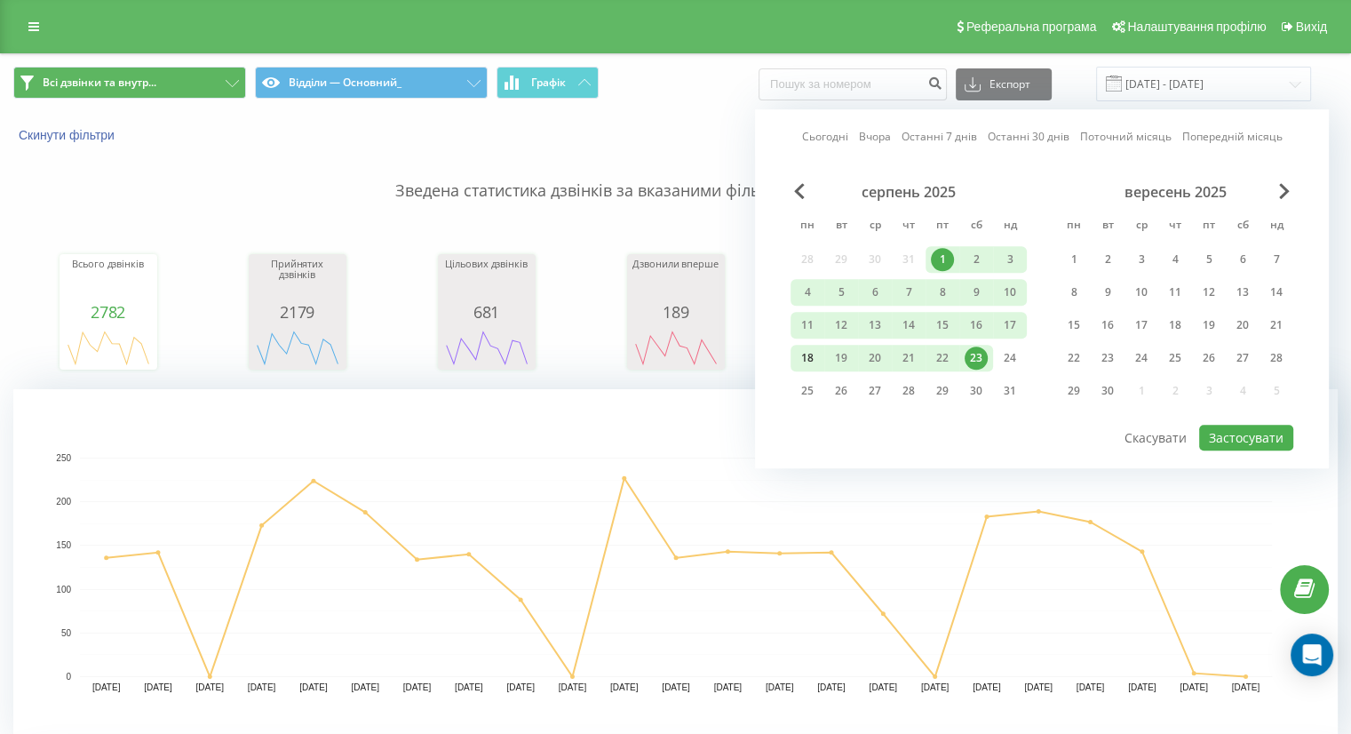
click at [808, 353] on div "18" at bounding box center [807, 357] width 23 height 23
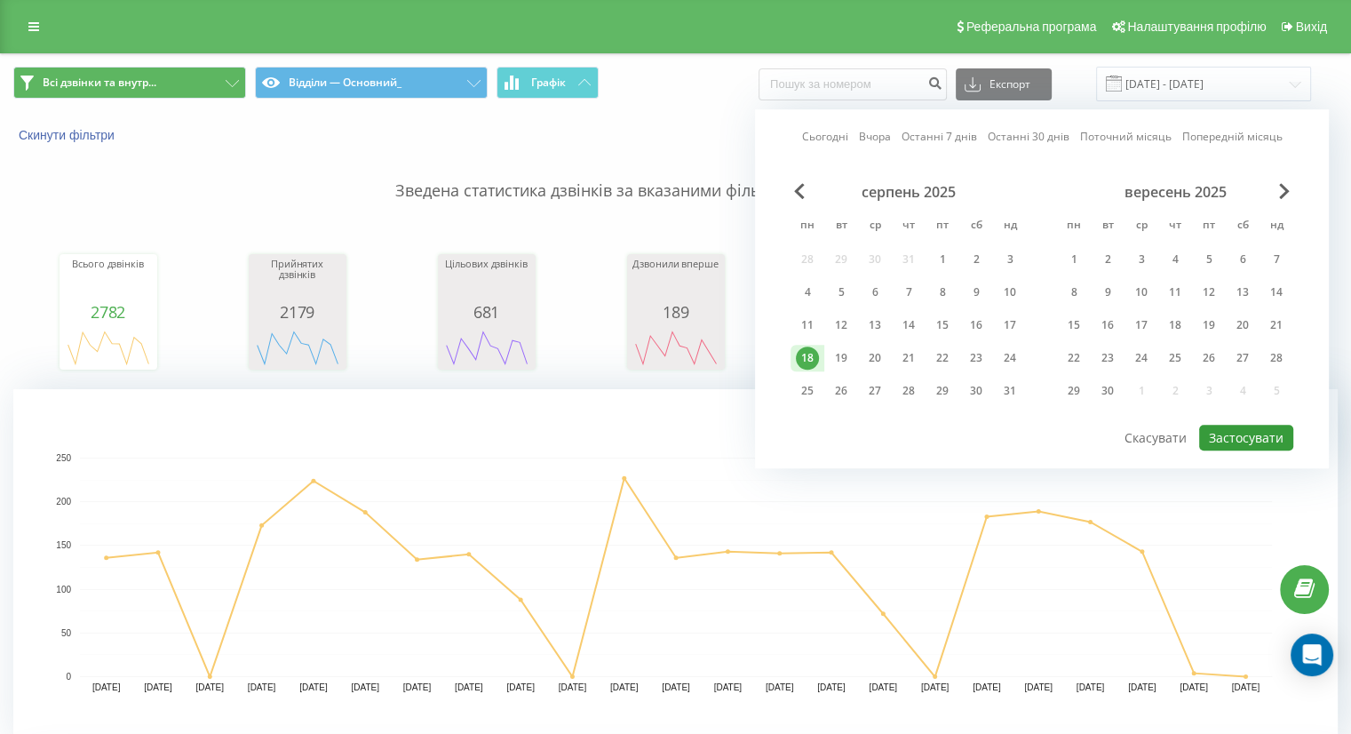
click at [1233, 430] on button "Застосувати" at bounding box center [1246, 438] width 94 height 26
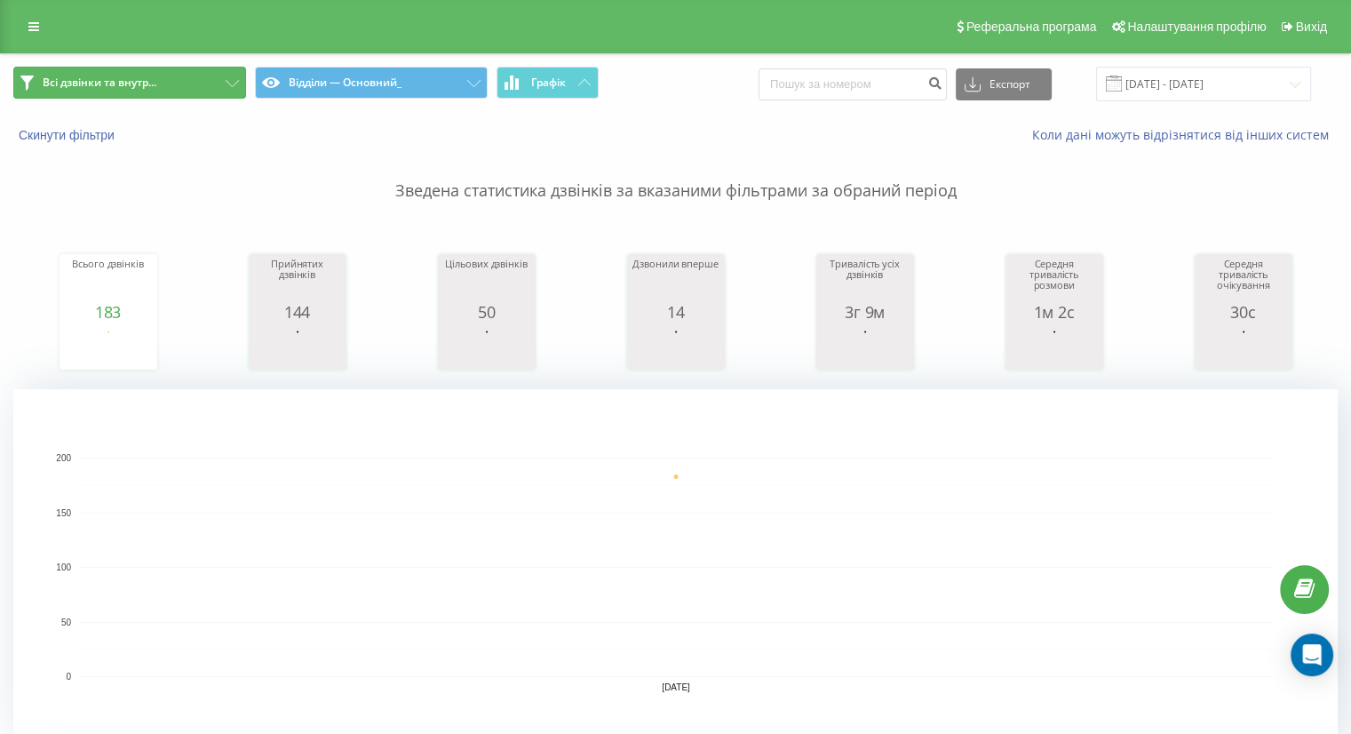
click at [228, 90] on button "Всі дзвінки та внутр..." at bounding box center [129, 83] width 233 height 32
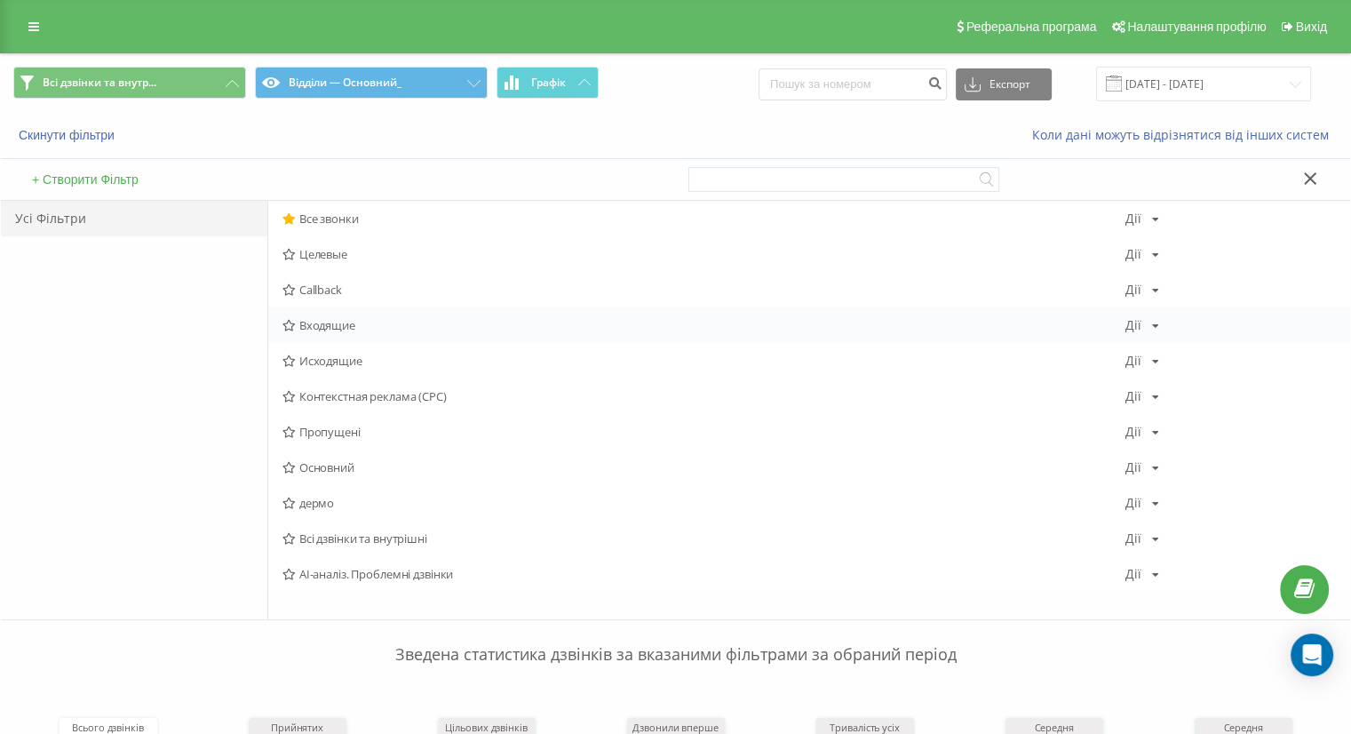
click at [309, 321] on span "Входящие" at bounding box center [703, 325] width 843 height 12
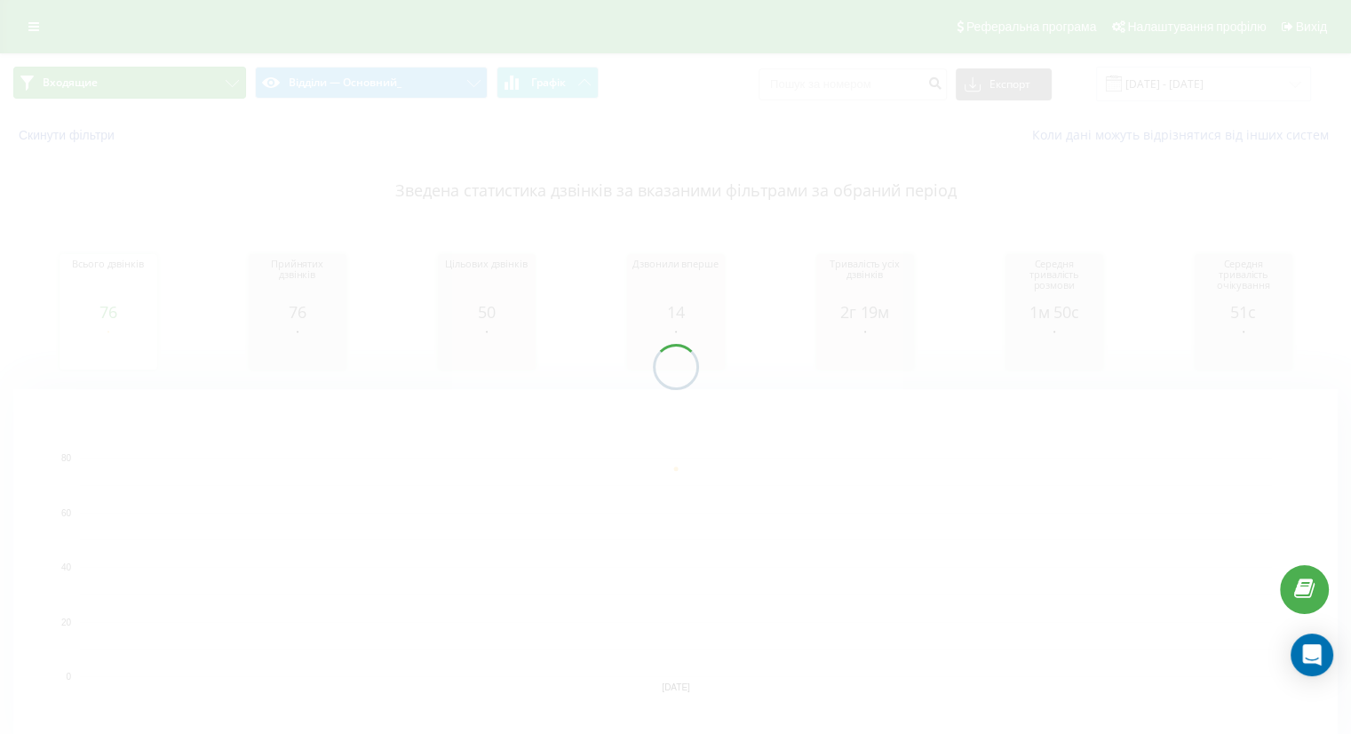
click at [227, 86] on button "Входящие" at bounding box center [129, 83] width 233 height 32
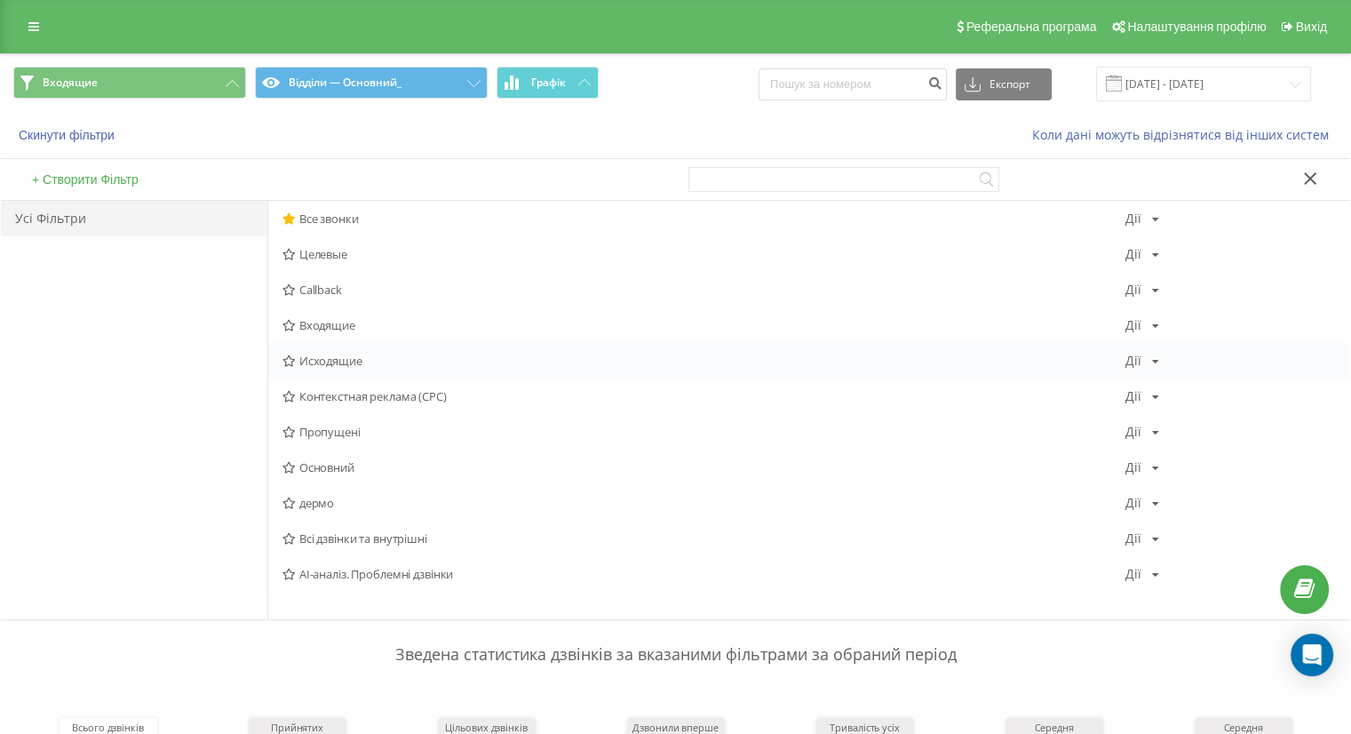
click at [334, 354] on span "Исходящие" at bounding box center [703, 360] width 843 height 12
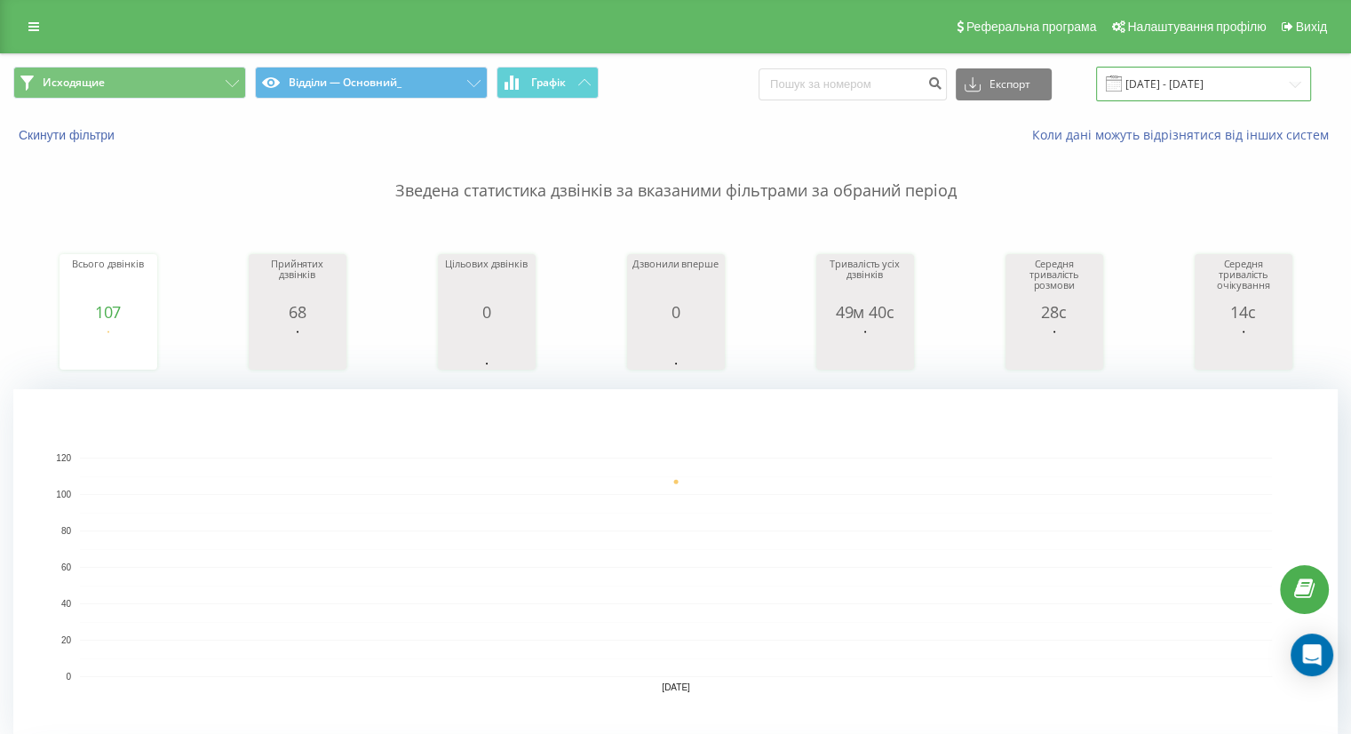
click at [1145, 86] on input "18.08.2025 - 18.08.2025" at bounding box center [1203, 84] width 215 height 35
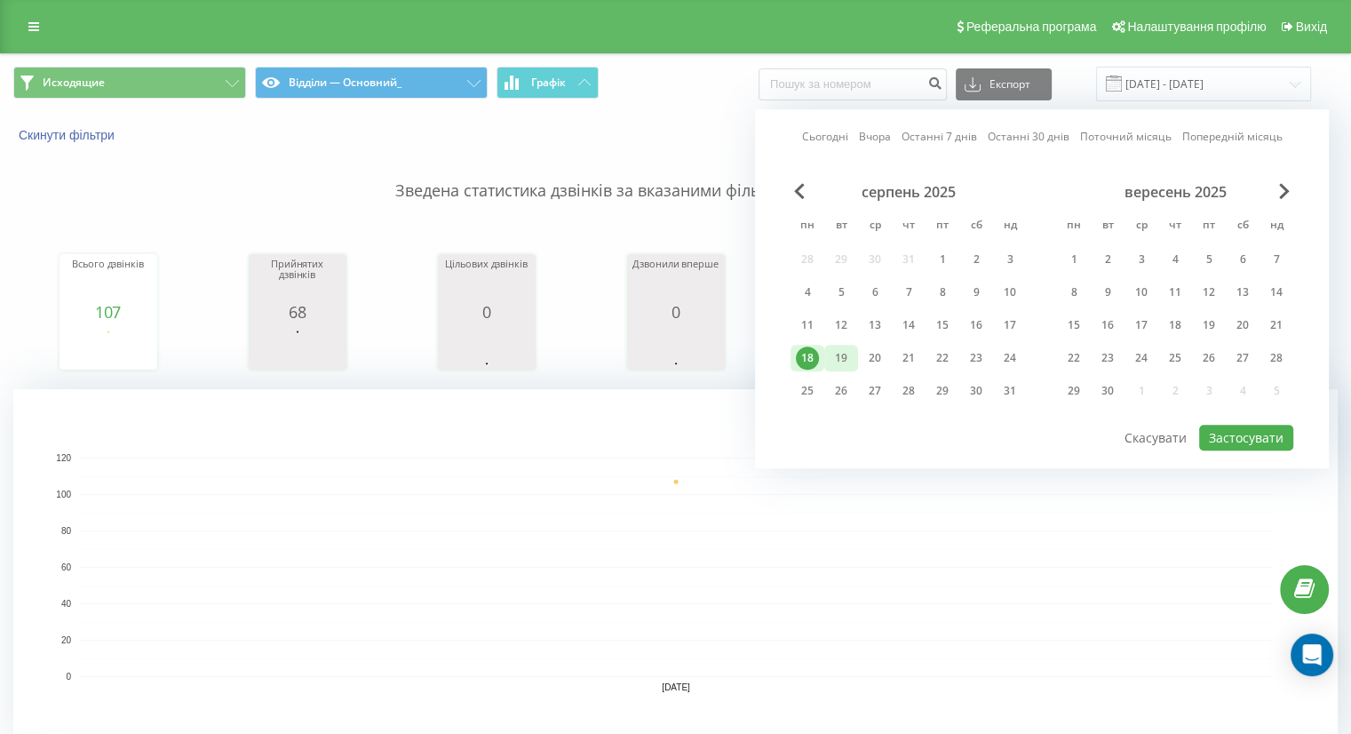
click at [853, 350] on div "19" at bounding box center [841, 358] width 34 height 27
click at [1226, 436] on button "Застосувати" at bounding box center [1246, 438] width 94 height 26
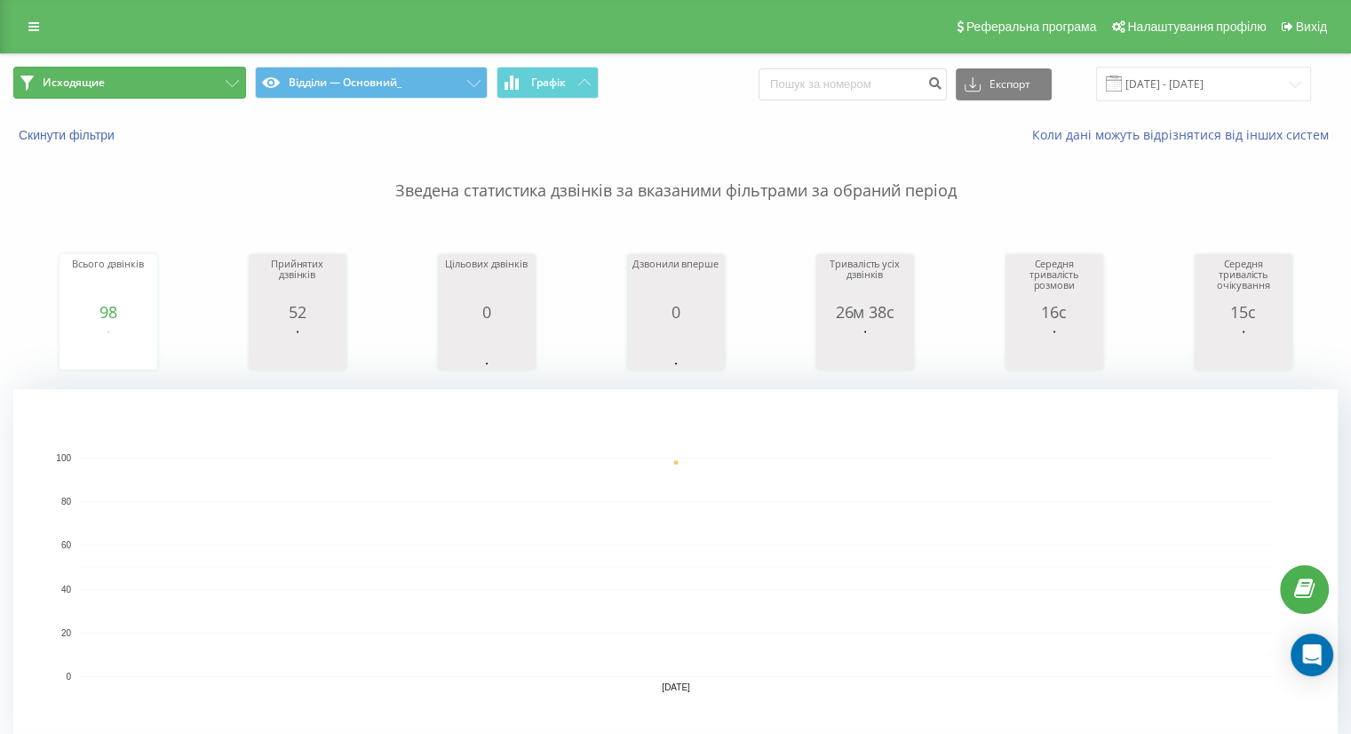
click at [234, 89] on button "Исходящие" at bounding box center [129, 83] width 233 height 32
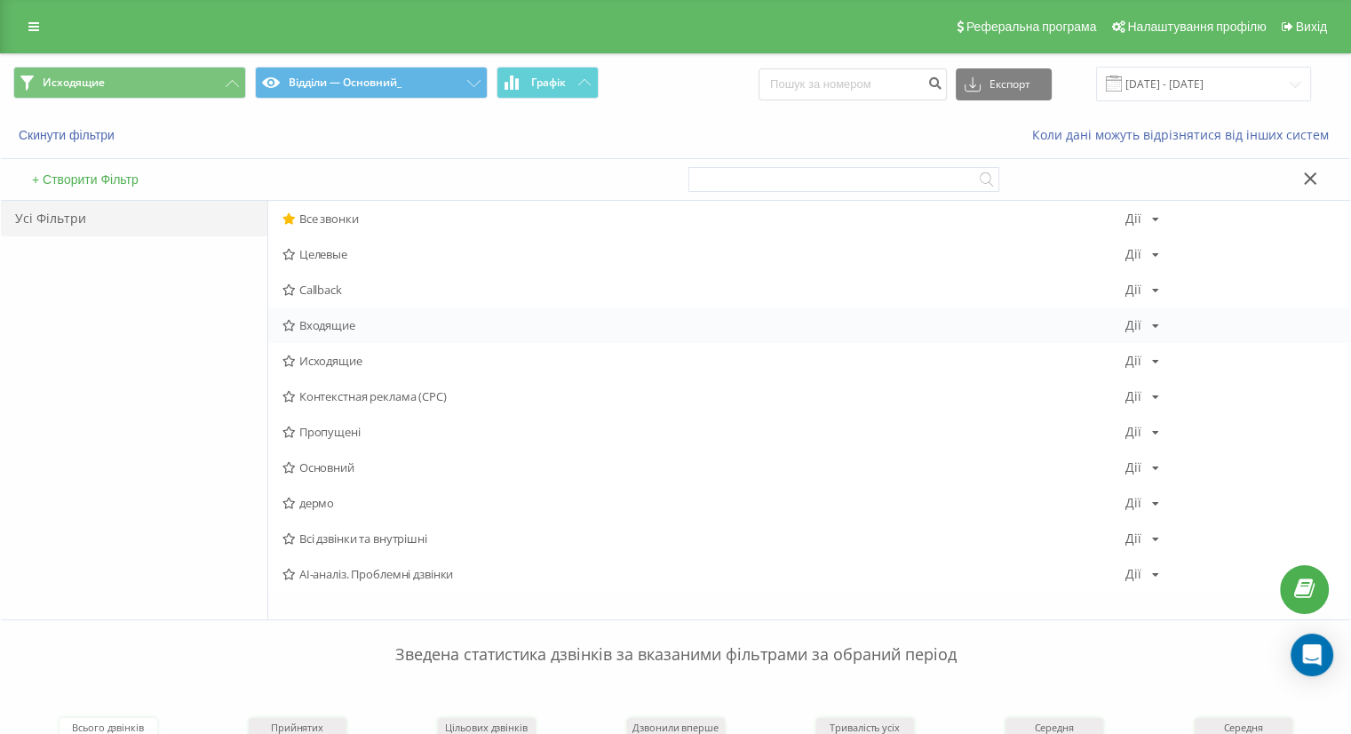
click at [309, 329] on span "Входящие" at bounding box center [703, 325] width 843 height 12
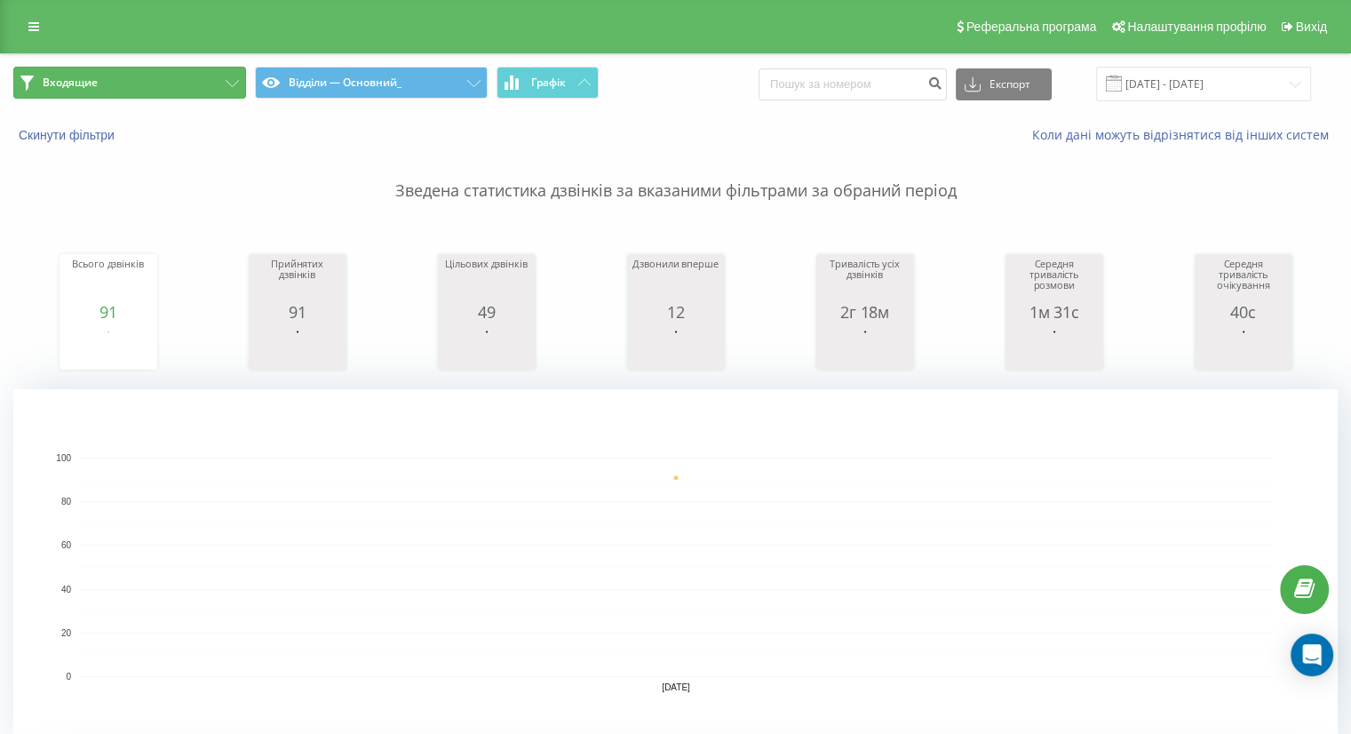
click at [98, 80] on button "Входящие" at bounding box center [129, 83] width 233 height 32
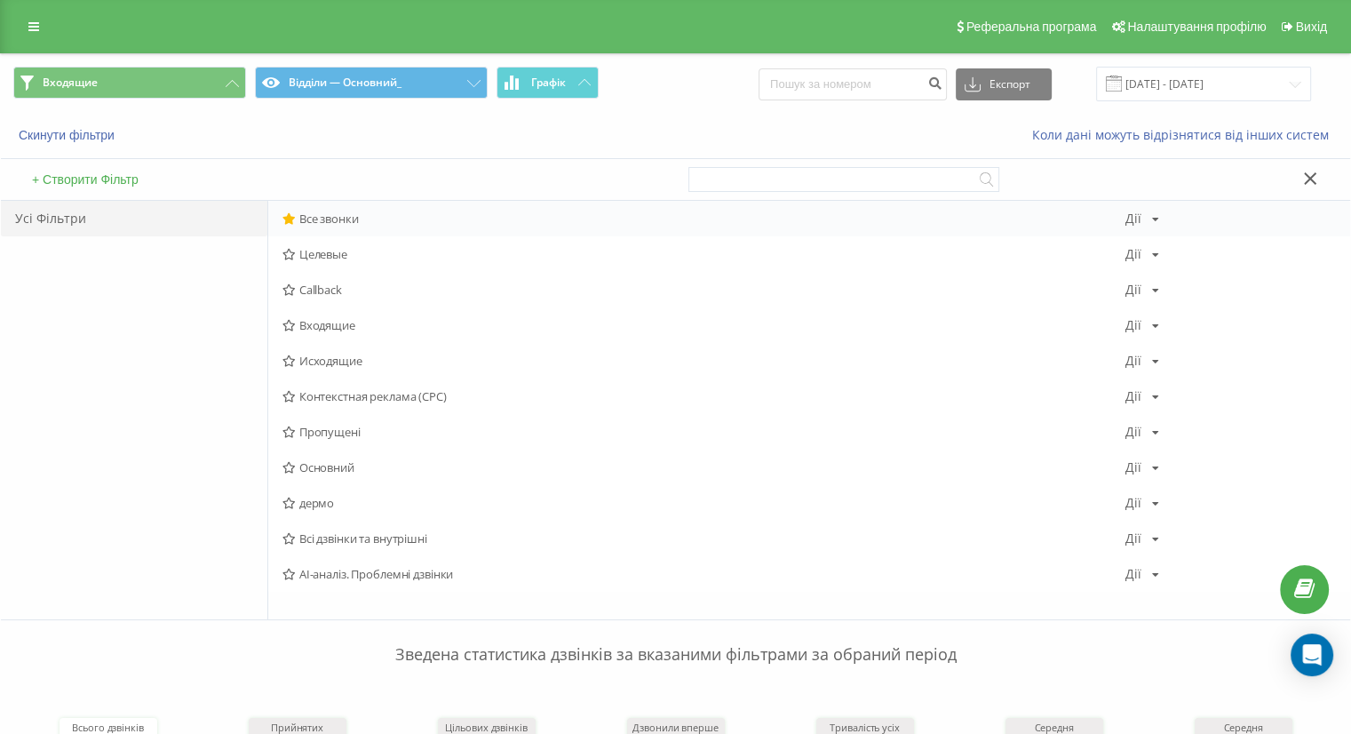
click at [319, 219] on span "Все звонки" at bounding box center [703, 218] width 843 height 12
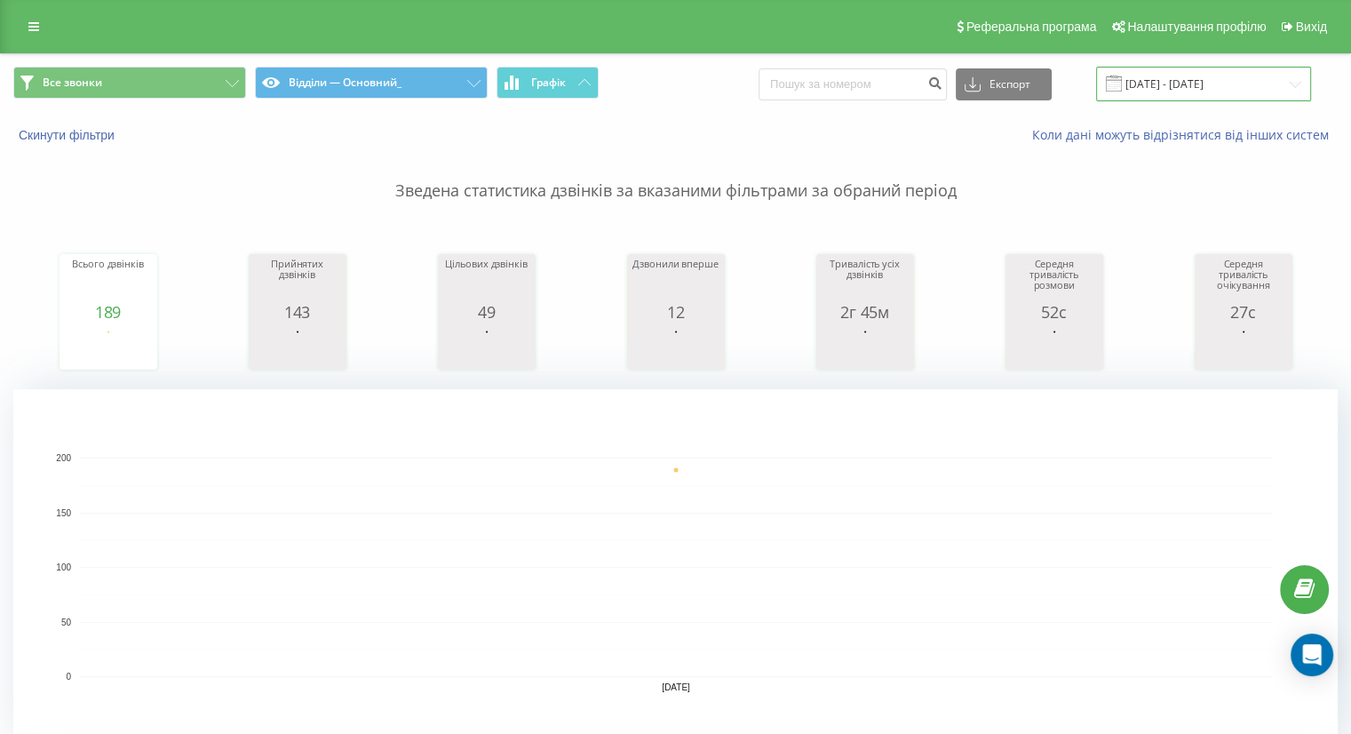
click at [1205, 77] on input "19.08.2025 - 19.08.2025" at bounding box center [1203, 84] width 215 height 35
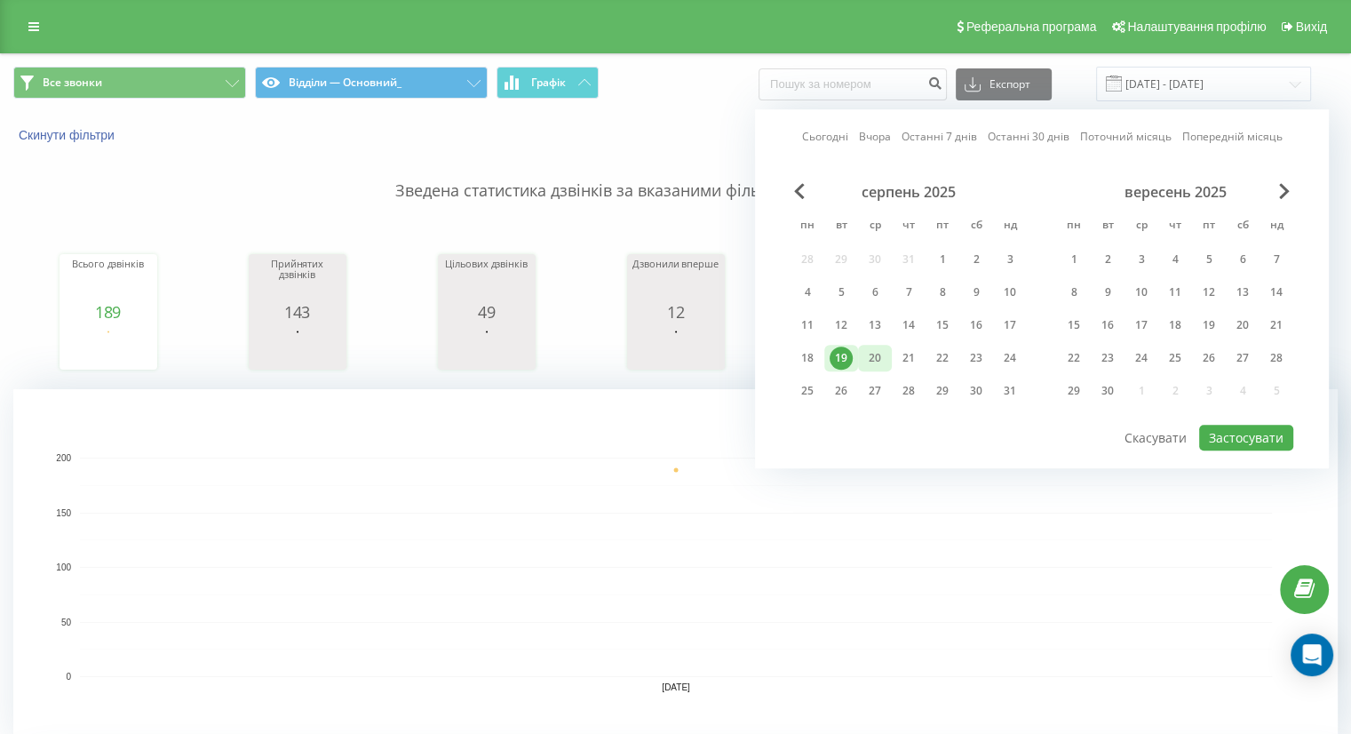
click at [885, 352] on div "20" at bounding box center [874, 357] width 23 height 23
click at [1226, 439] on button "Застосувати" at bounding box center [1246, 438] width 94 height 26
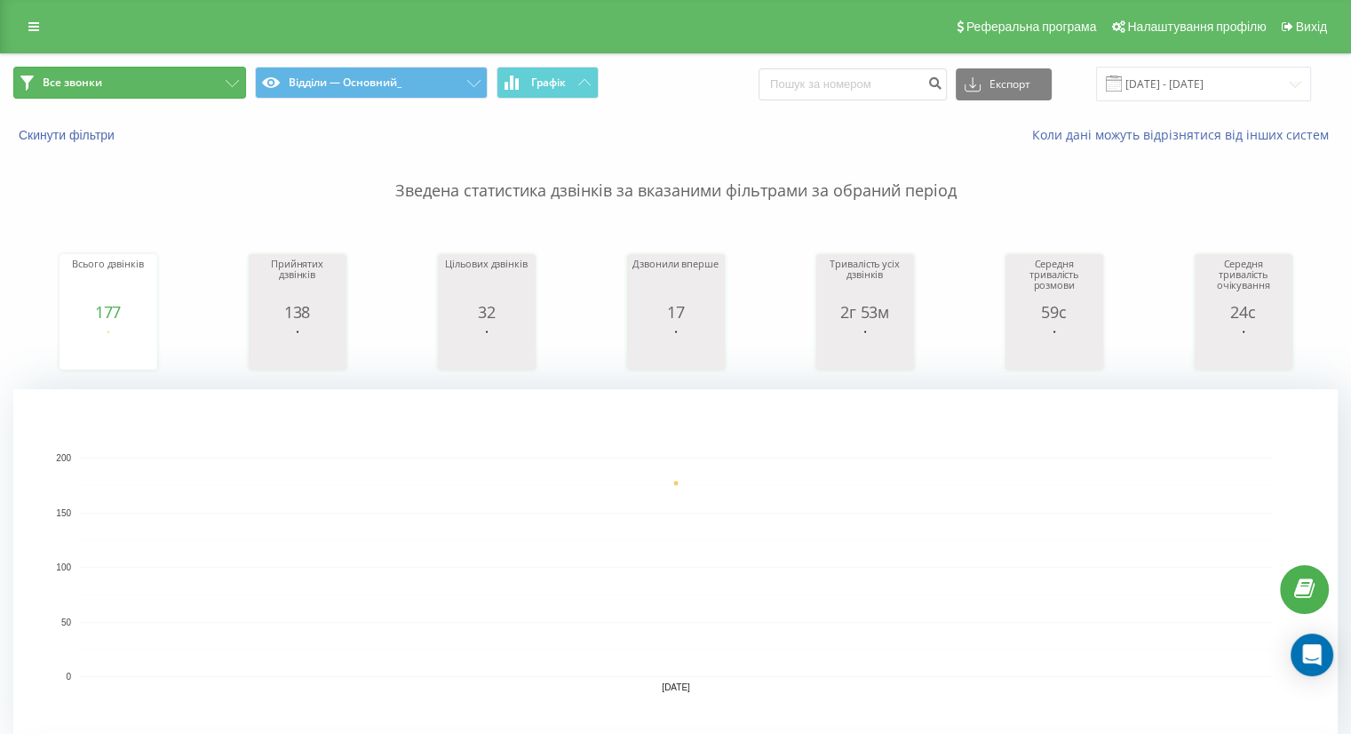
click at [242, 80] on button "Все звонки" at bounding box center [129, 83] width 233 height 32
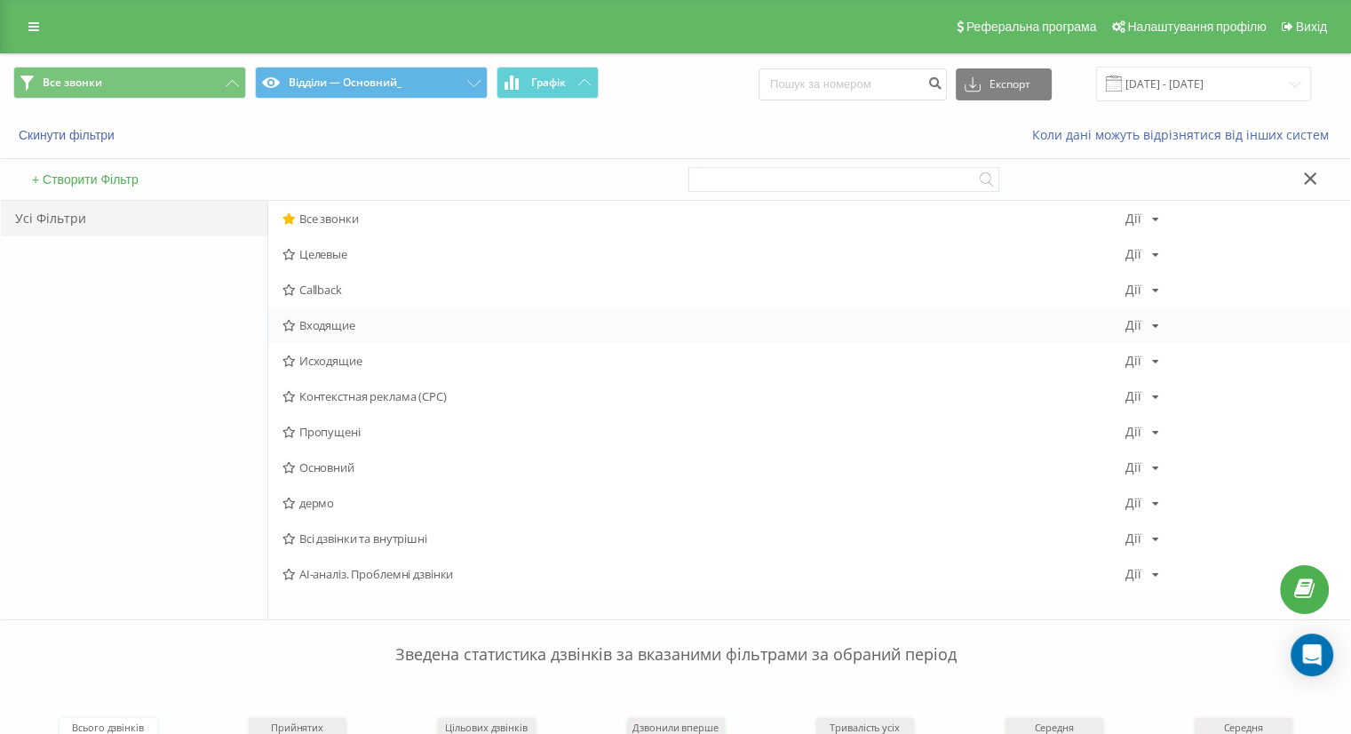
click at [331, 328] on span "Входящие" at bounding box center [703, 325] width 843 height 12
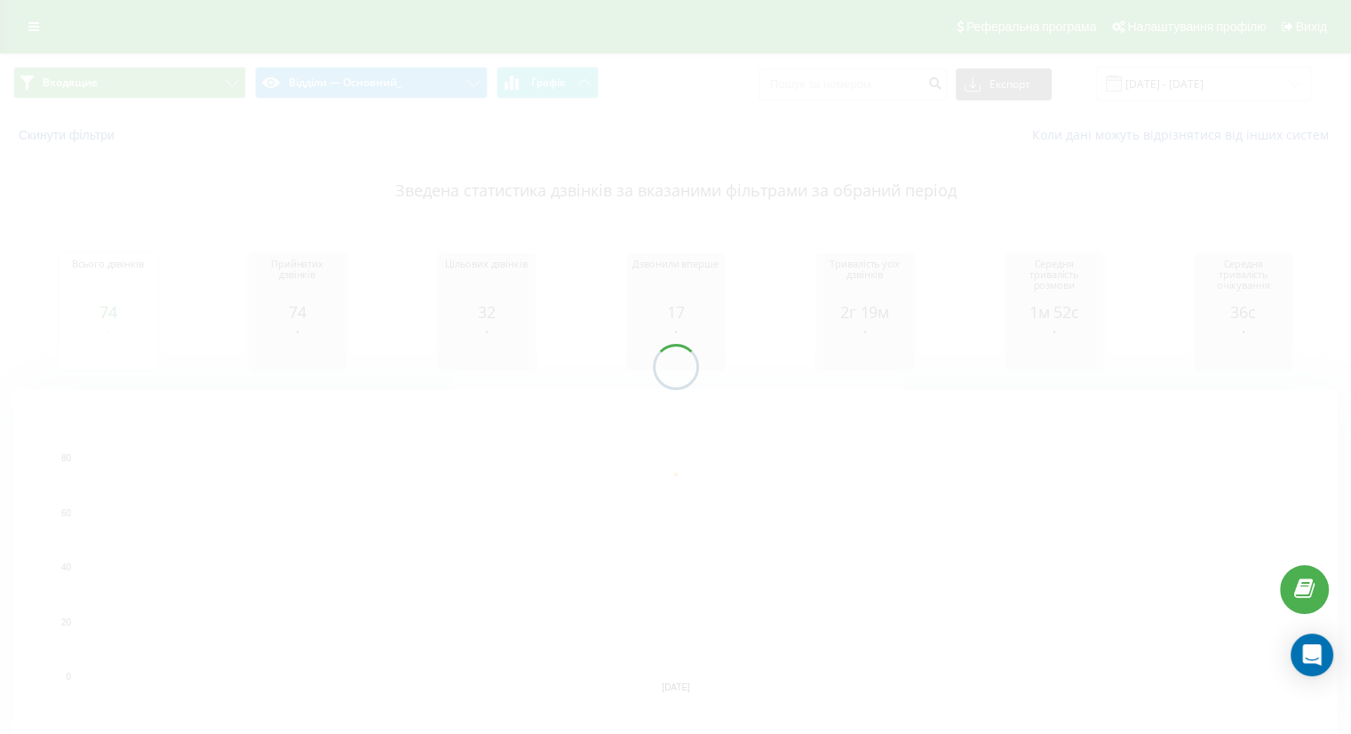
click at [227, 87] on div at bounding box center [675, 367] width 1351 height 734
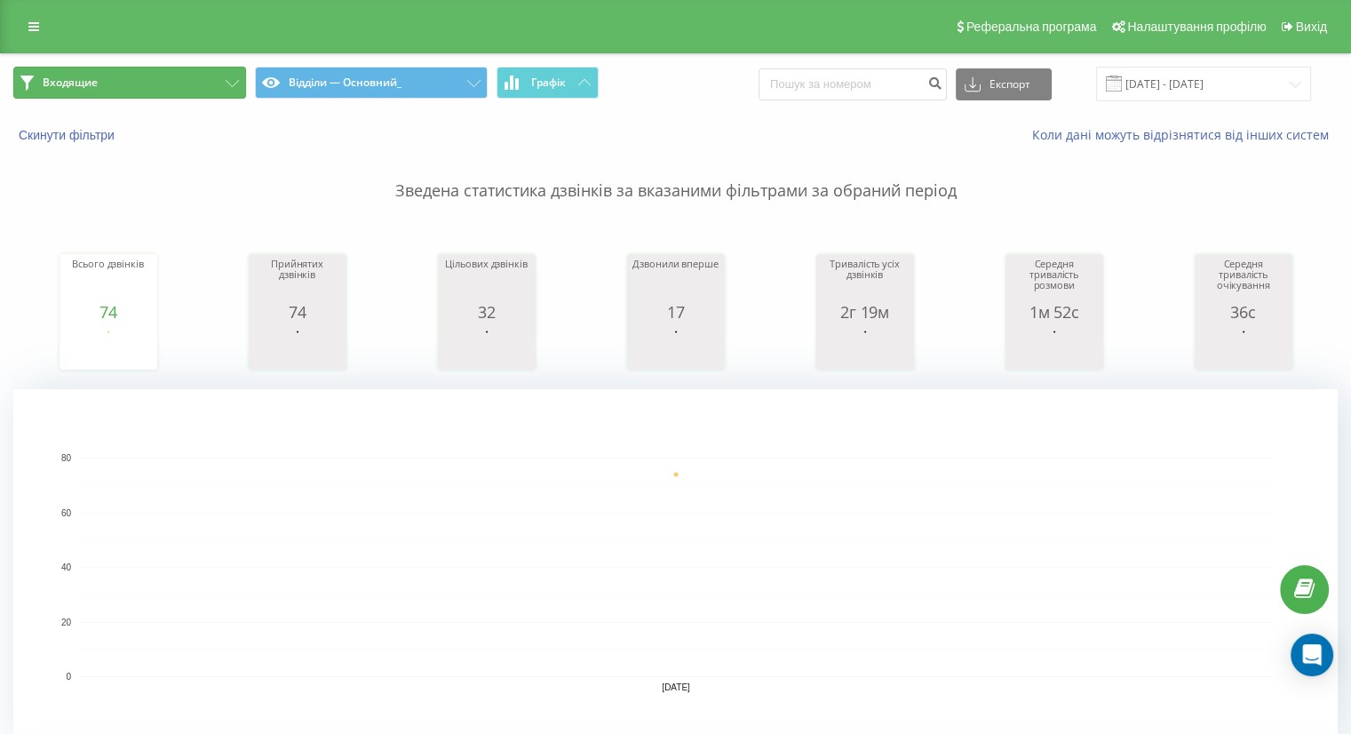
click at [227, 87] on button "Входящие" at bounding box center [129, 83] width 233 height 32
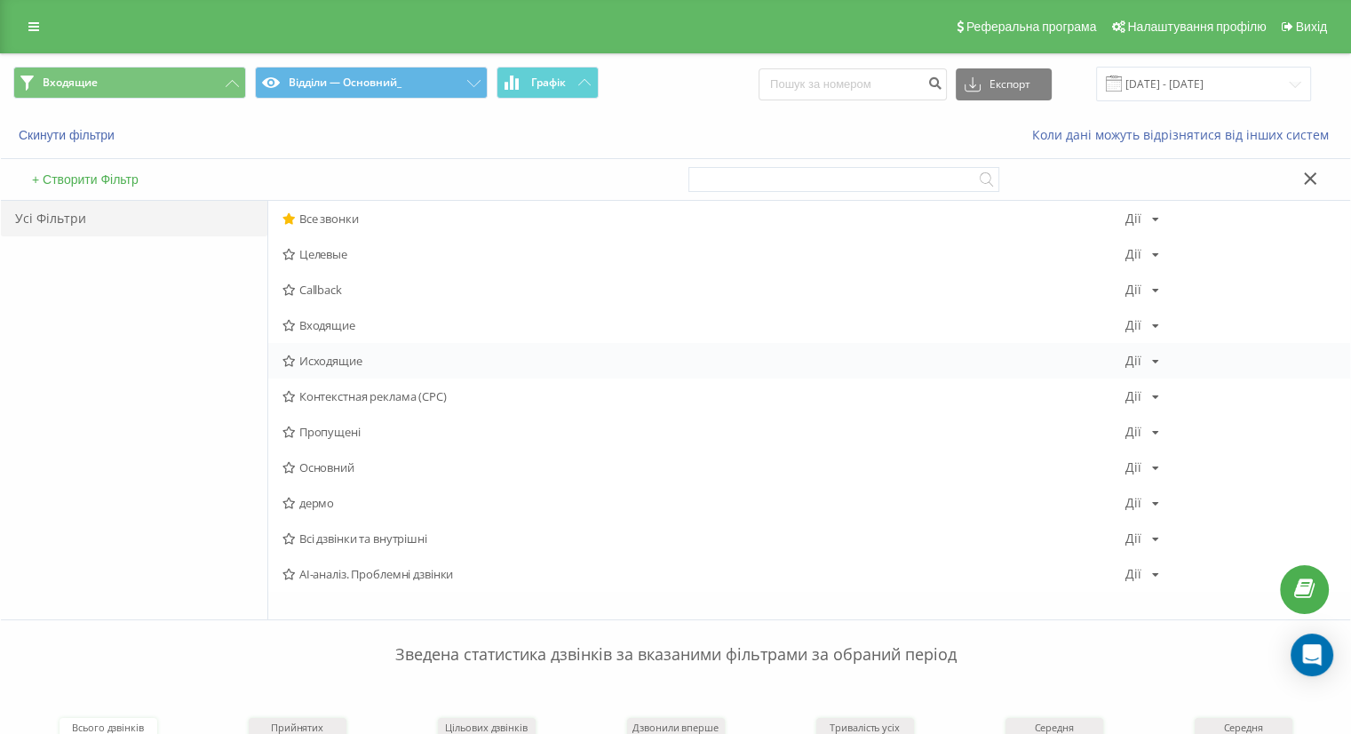
click at [307, 356] on span "Исходящие" at bounding box center [703, 360] width 843 height 12
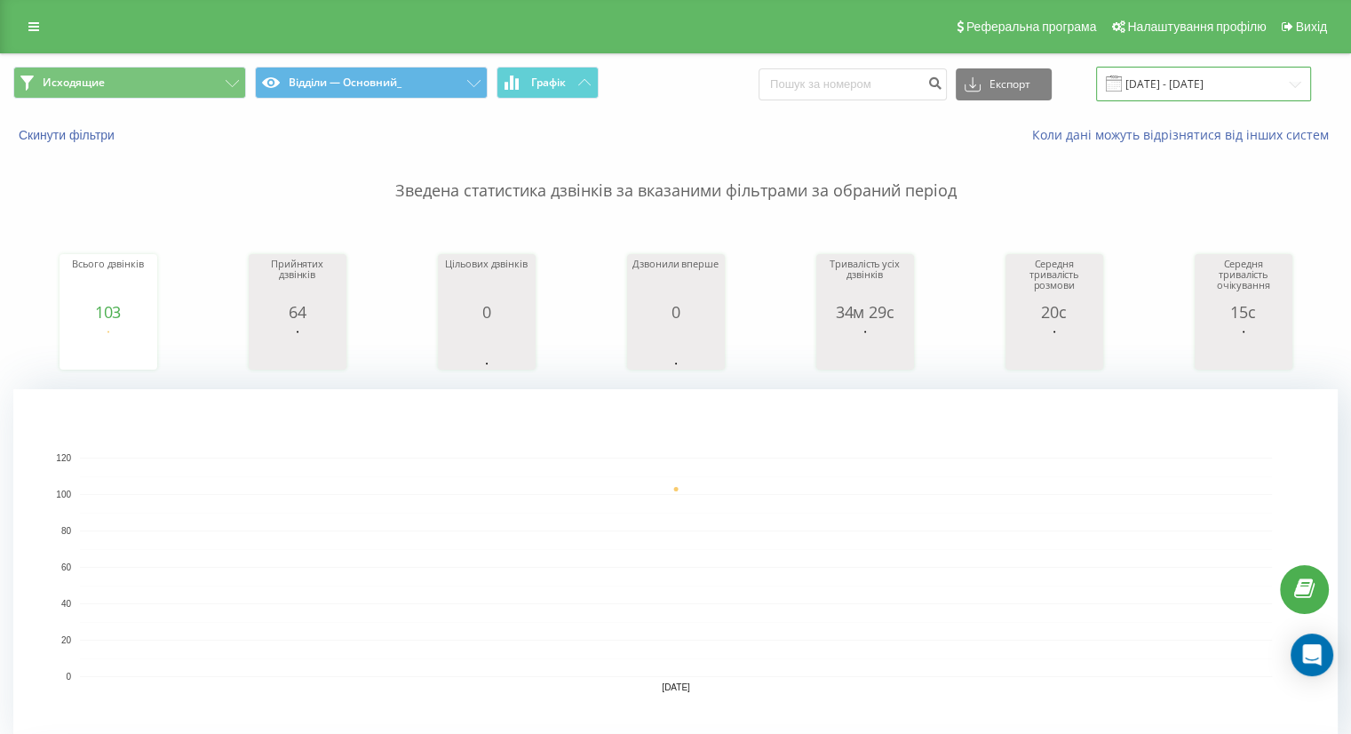
click at [1176, 86] on input "20.08.2025 - 20.08.2025" at bounding box center [1203, 84] width 215 height 35
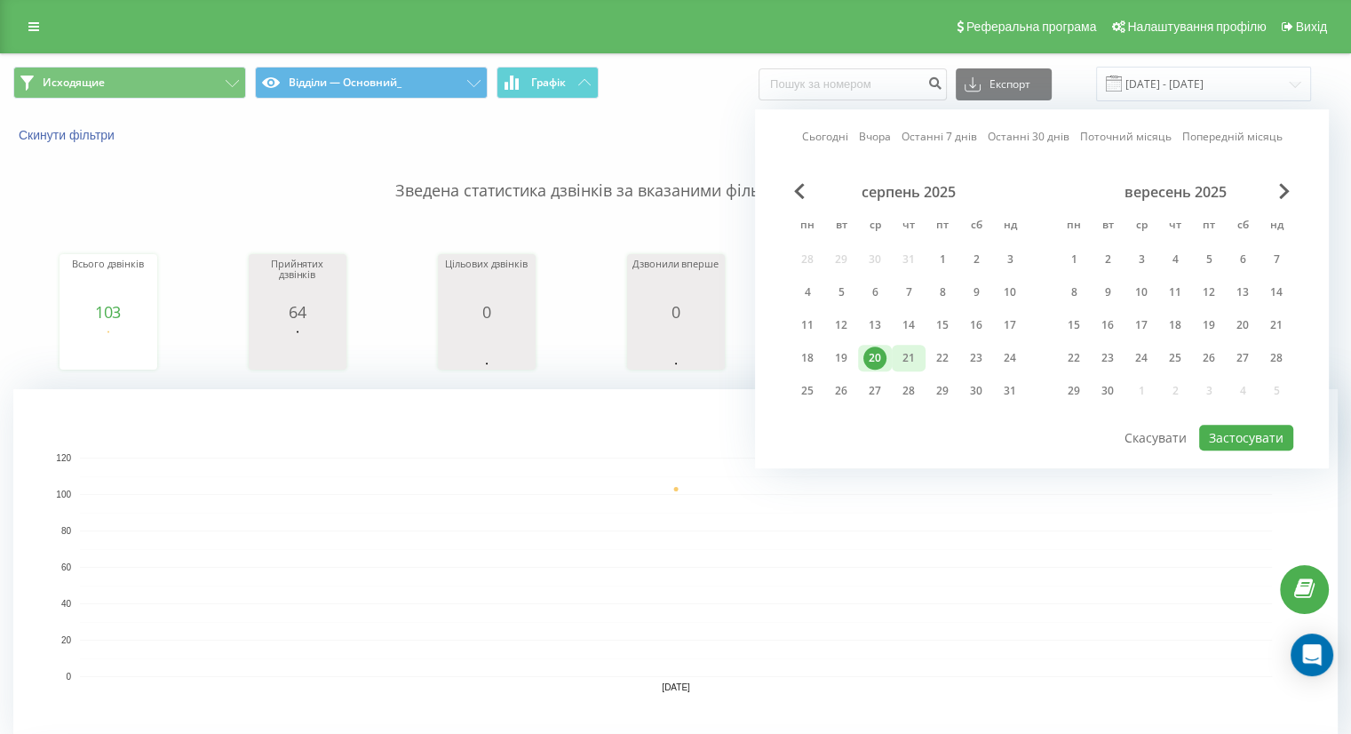
click at [904, 353] on div "21" at bounding box center [908, 357] width 23 height 23
click at [1242, 430] on button "Застосувати" at bounding box center [1246, 438] width 94 height 26
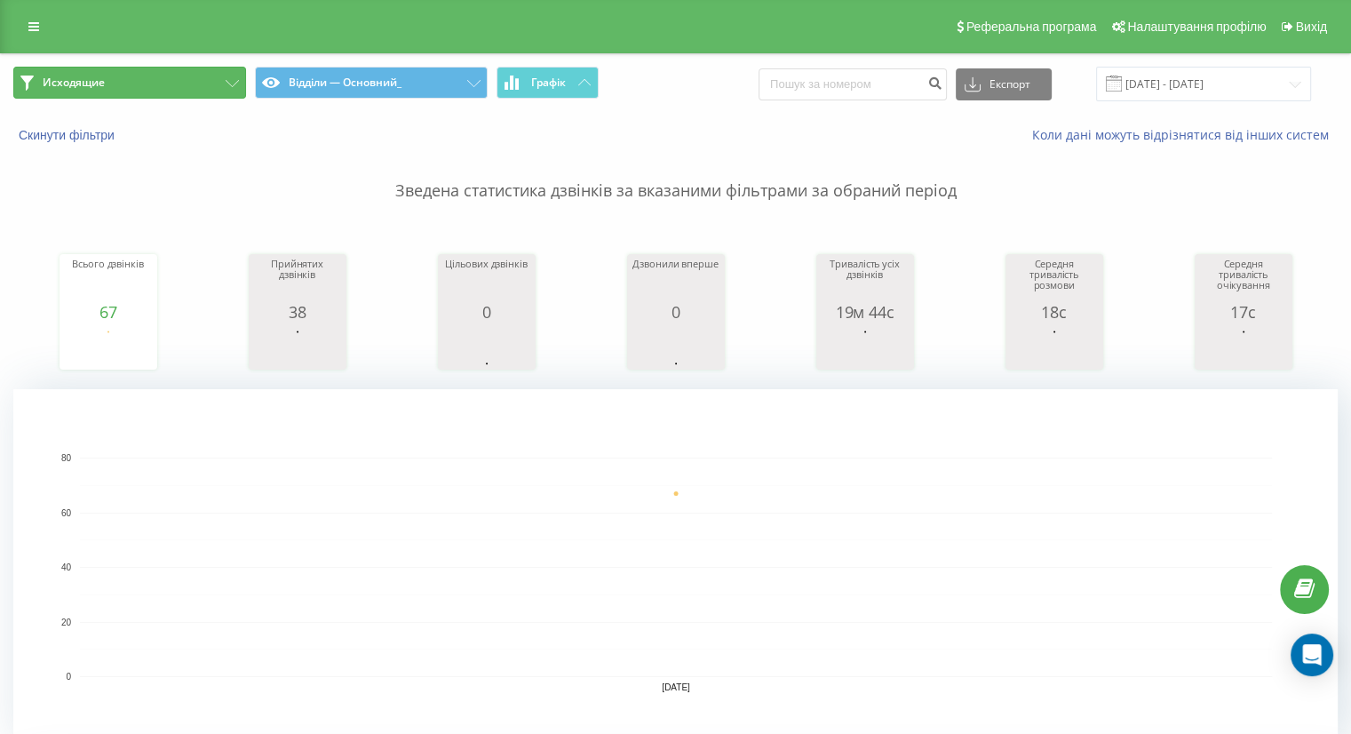
click at [235, 93] on button "Исходящие" at bounding box center [129, 83] width 233 height 32
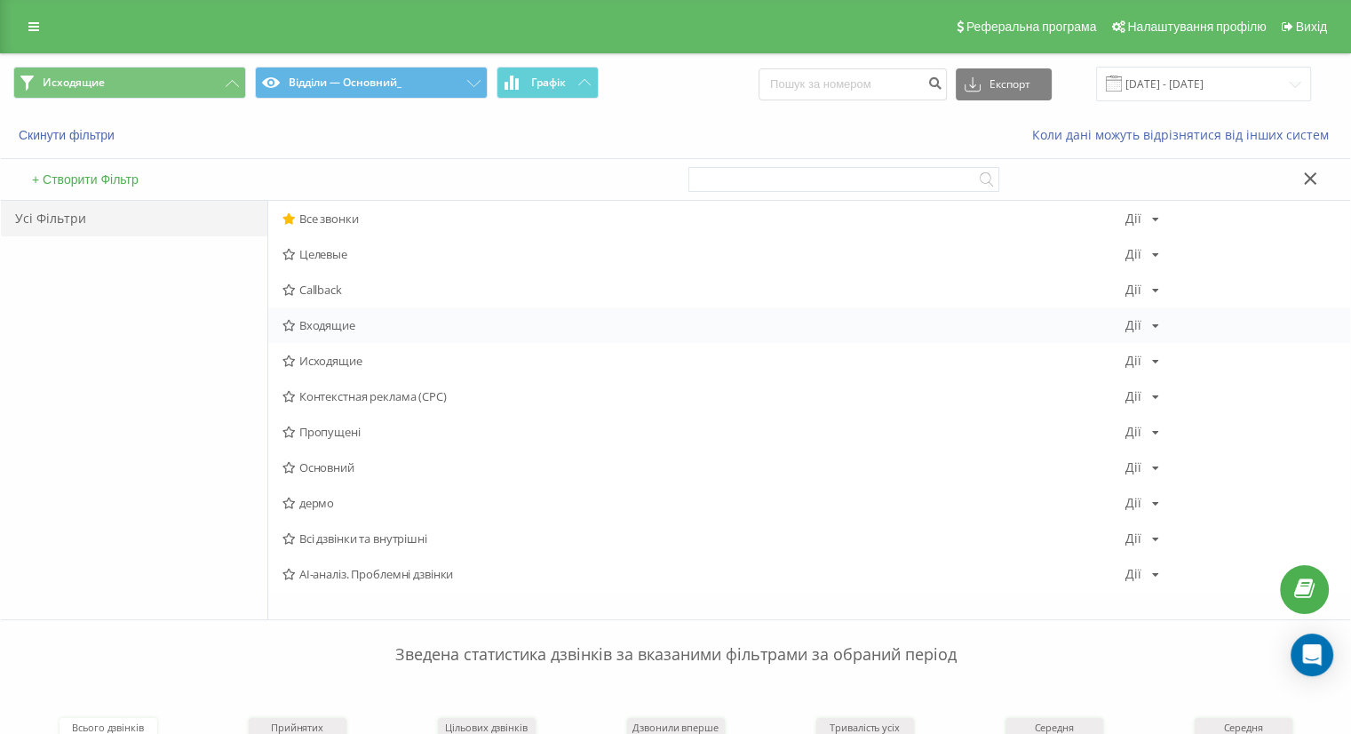
click at [330, 325] on span "Входящие" at bounding box center [703, 325] width 843 height 12
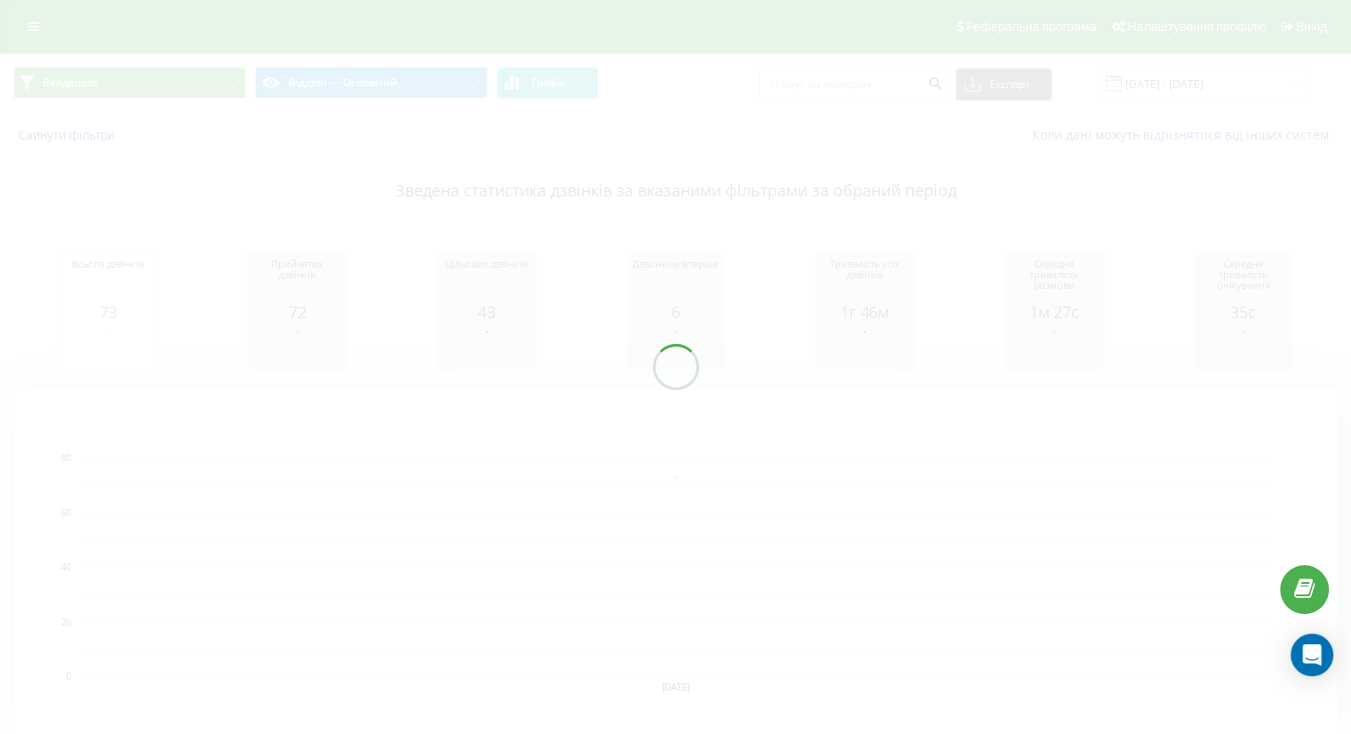
click at [234, 86] on div "Входящие Відділи — Основний_ Графік Експорт .csv .xls .xlsx 21.08.2025 - 21.08.…" at bounding box center [675, 416] width 1351 height 726
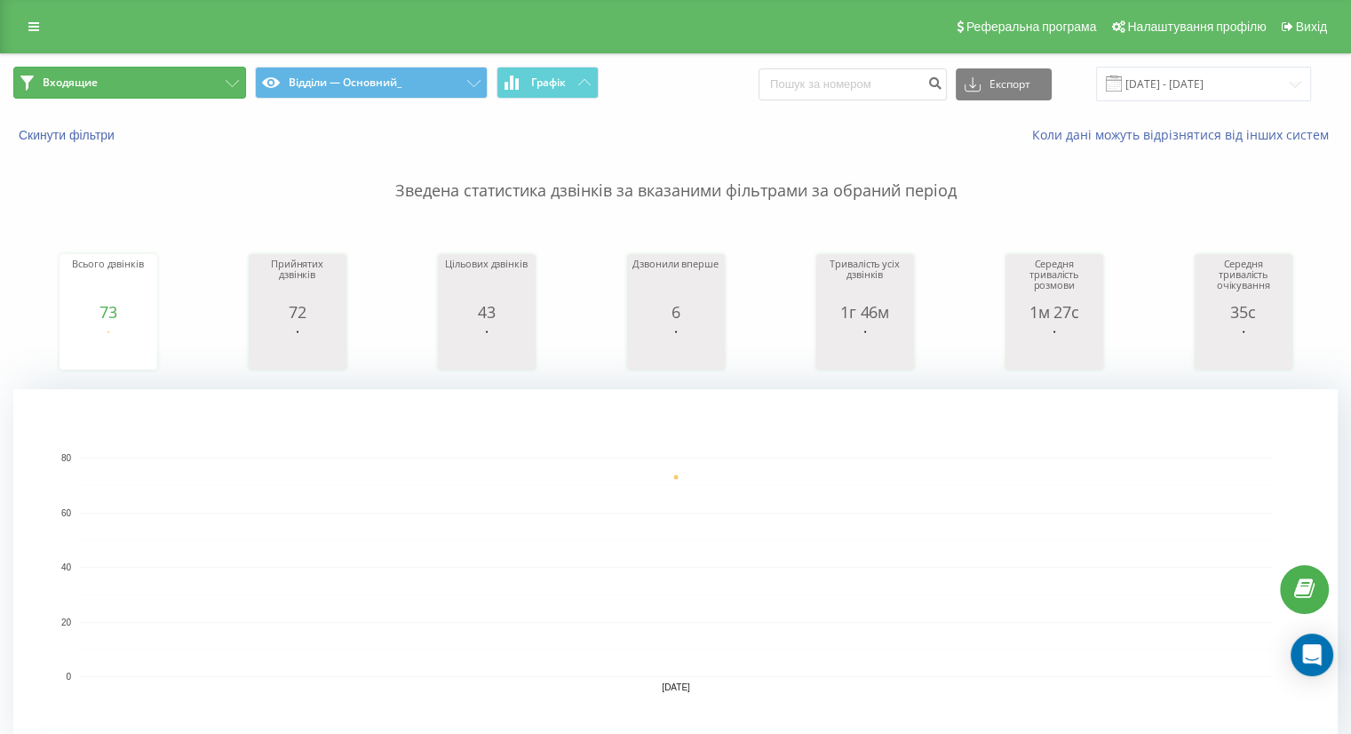
click at [242, 97] on button "Входящие" at bounding box center [129, 83] width 233 height 32
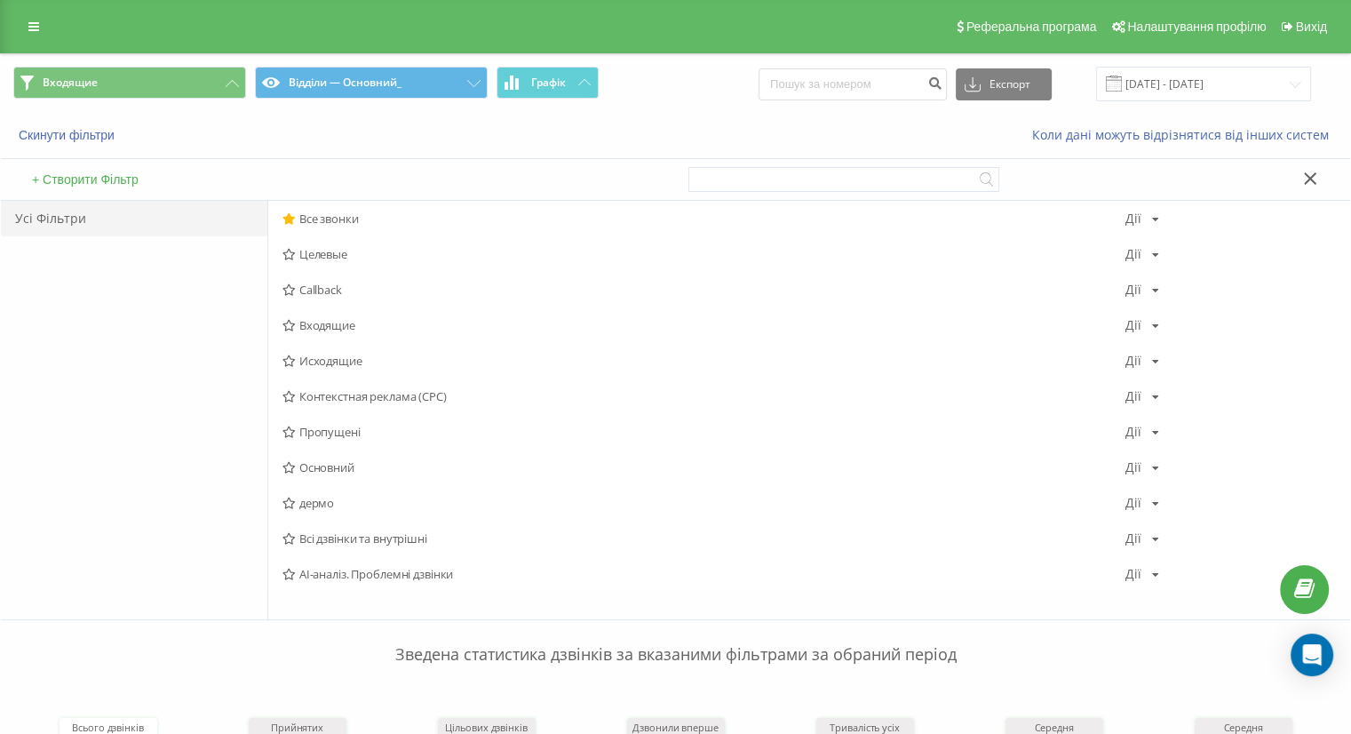
click at [315, 212] on span "Все звонки" at bounding box center [703, 218] width 843 height 12
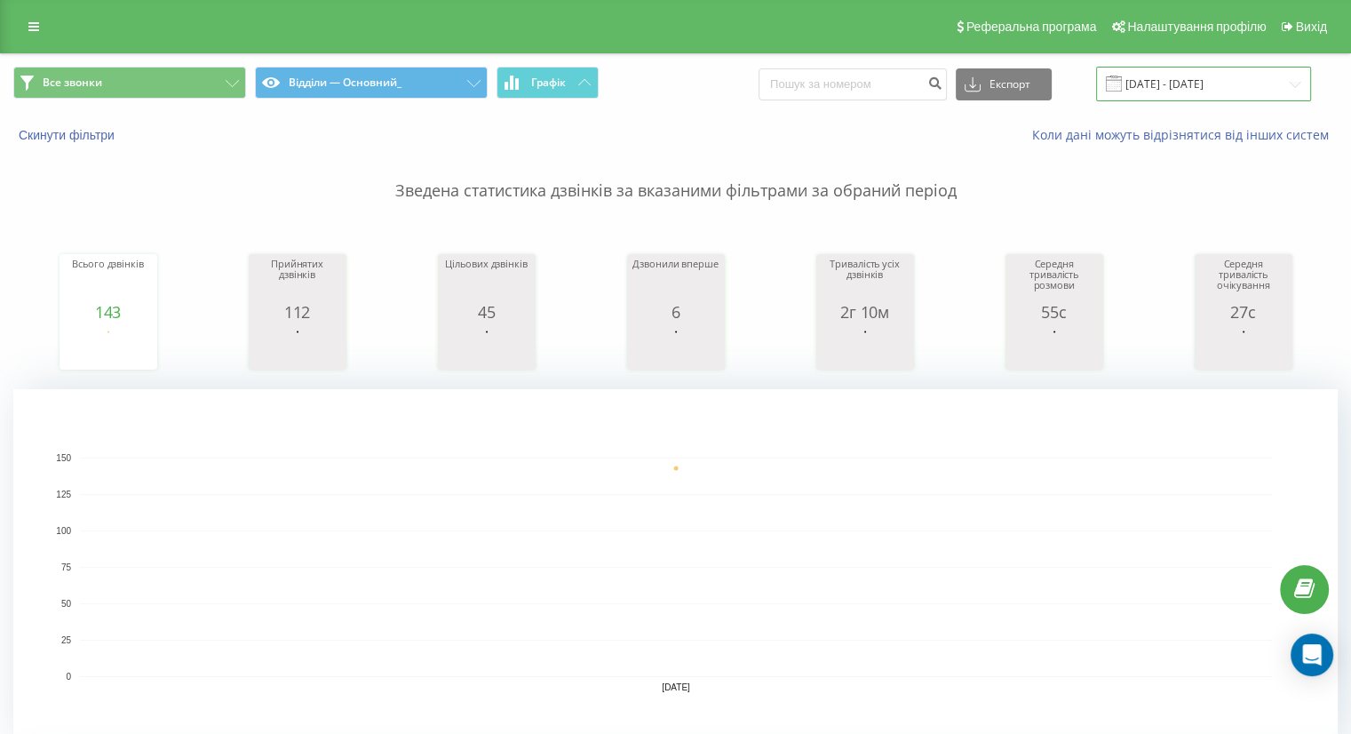
click at [1167, 79] on input "21.08.2025 - 21.08.2025" at bounding box center [1203, 84] width 215 height 35
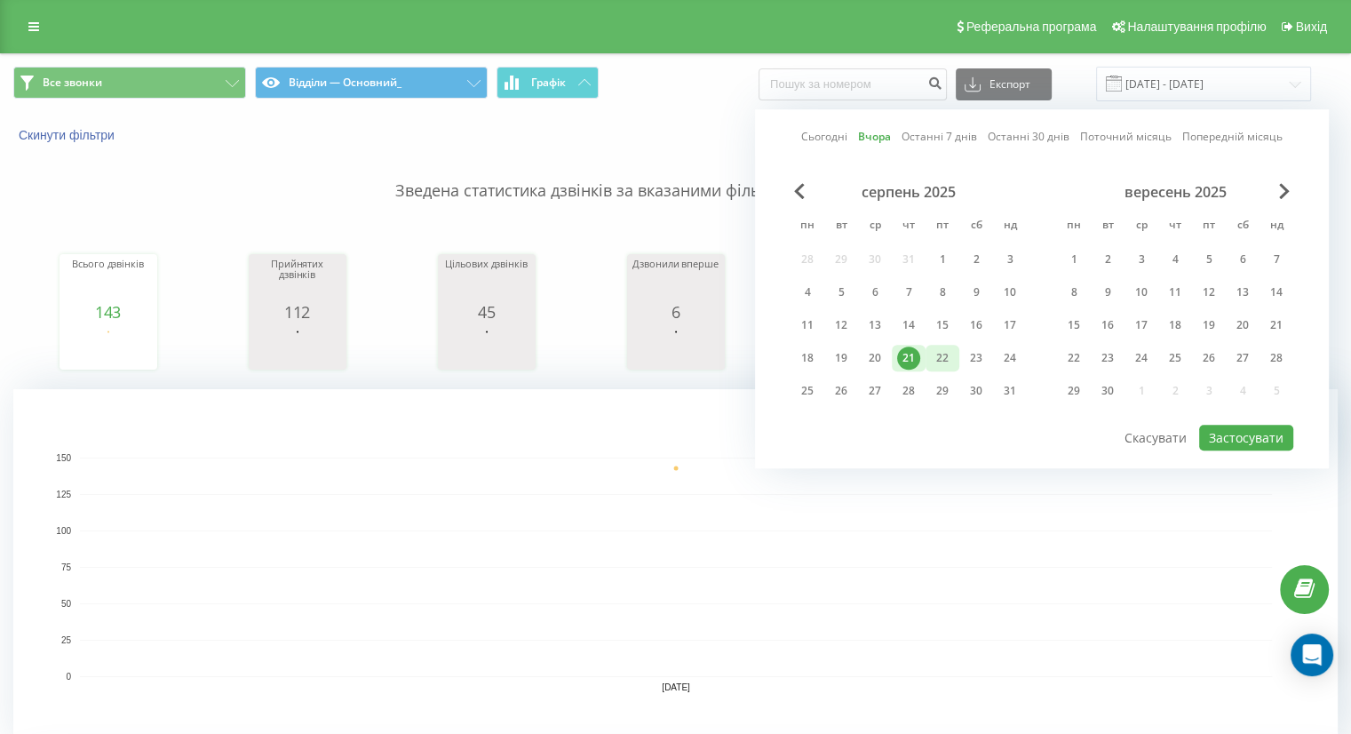
click at [953, 347] on div "22" at bounding box center [942, 357] width 23 height 23
click at [1252, 430] on button "Застосувати" at bounding box center [1246, 438] width 94 height 26
type input "22.08.2025 - 22.08.2025"
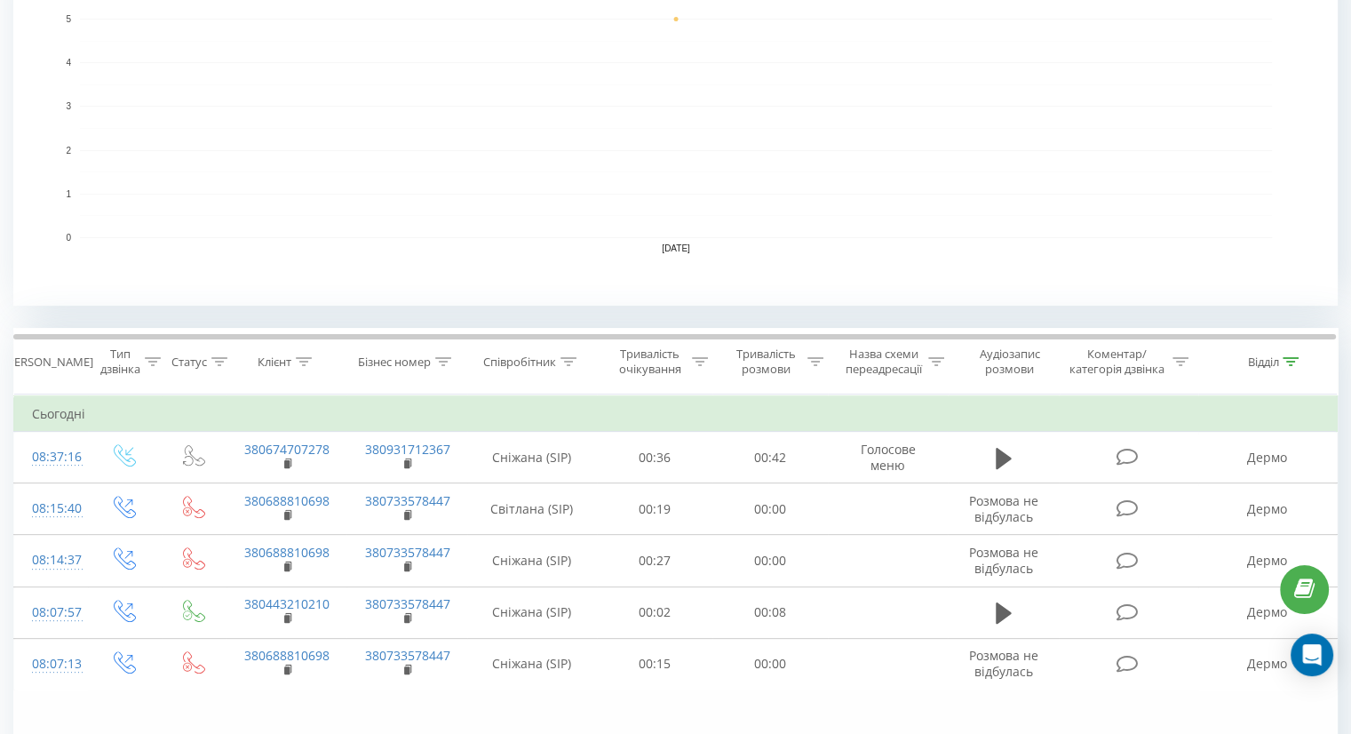
scroll to position [533, 0]
